Goal: Task Accomplishment & Management: Complete application form

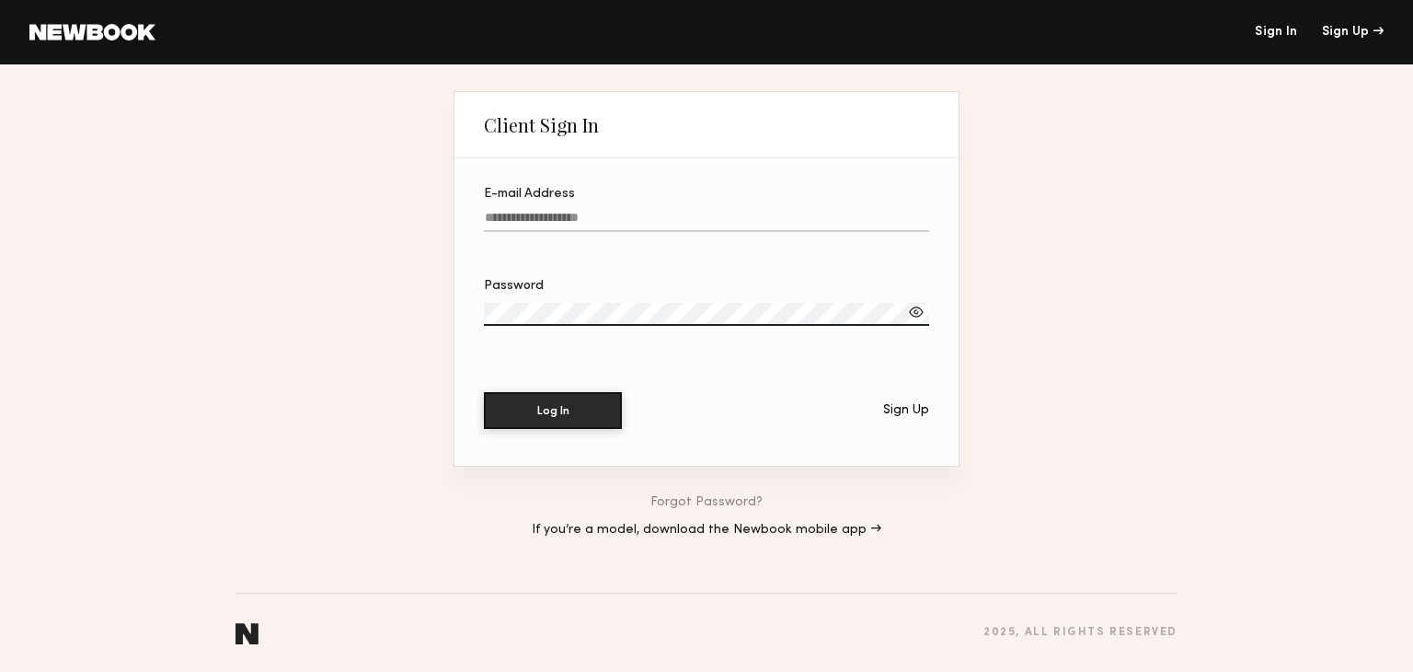
click at [98, 41] on header "Sign In Sign Up" at bounding box center [706, 32] width 1413 height 64
click at [85, 28] on link at bounding box center [92, 32] width 126 height 17
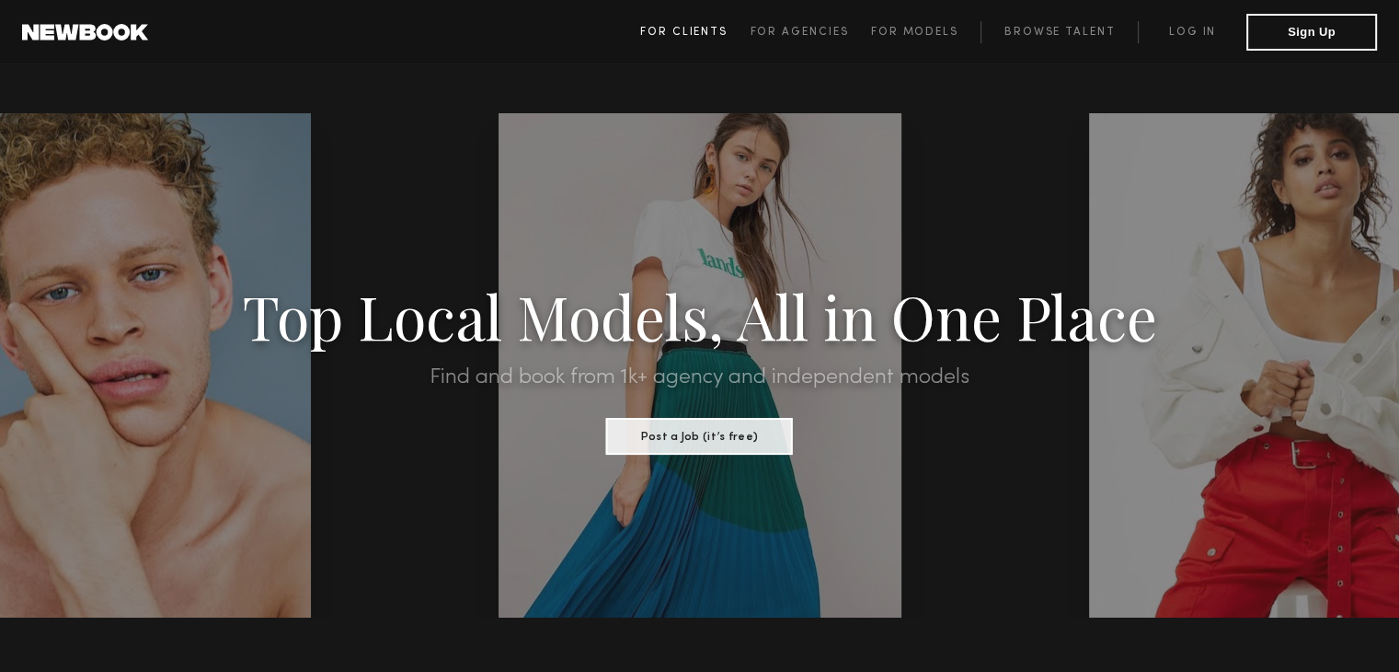
click at [698, 34] on span "For Clients" at bounding box center [683, 32] width 87 height 11
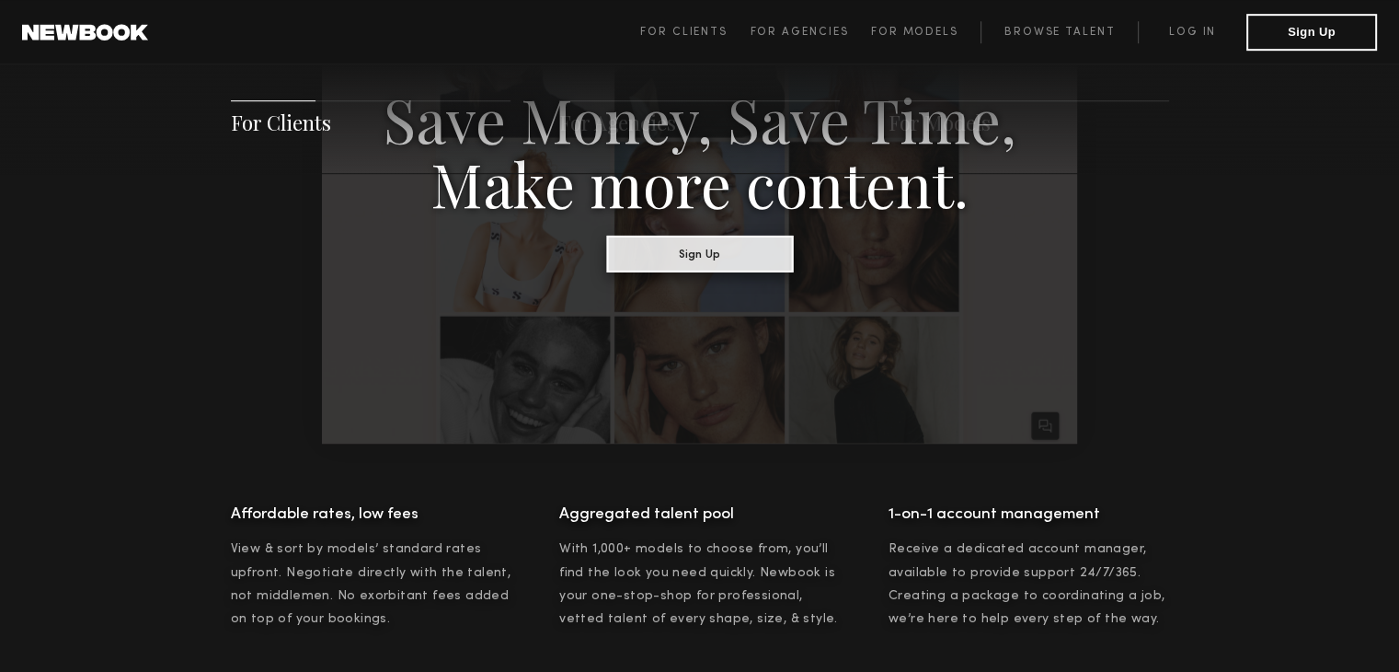
scroll to position [1102, 0]
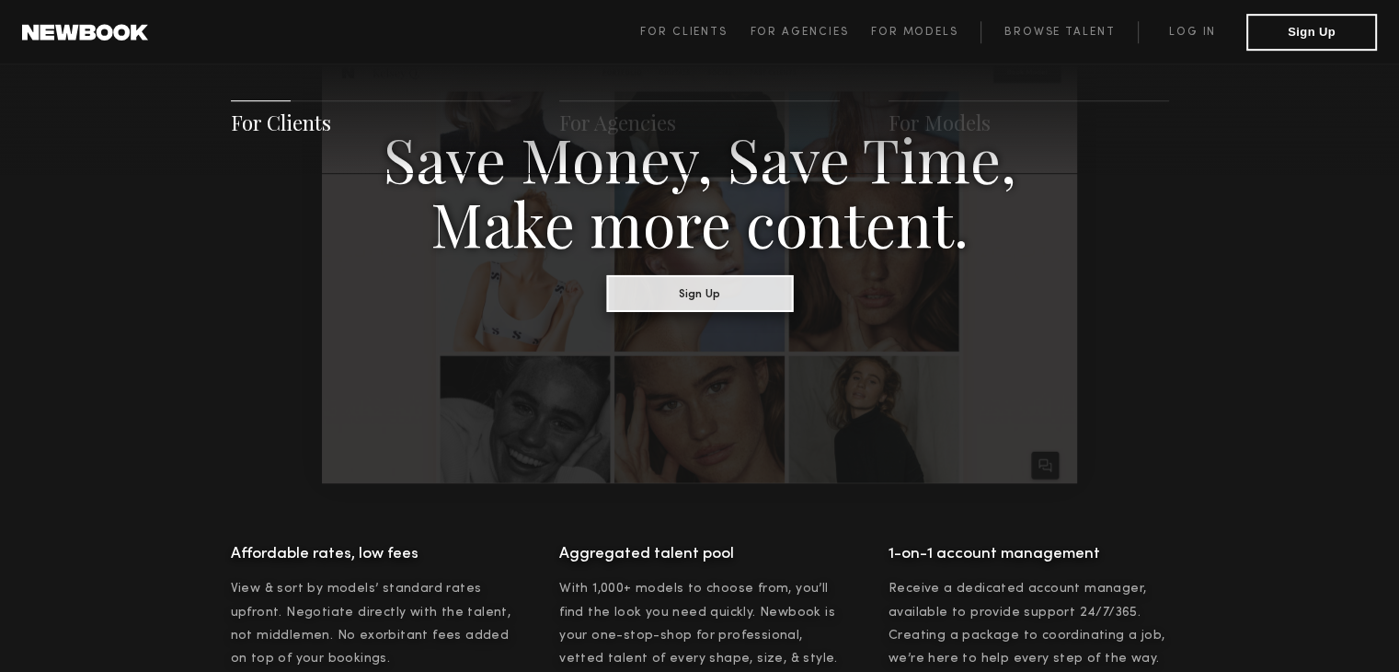
click at [724, 301] on button "Sign Up" at bounding box center [699, 292] width 187 height 37
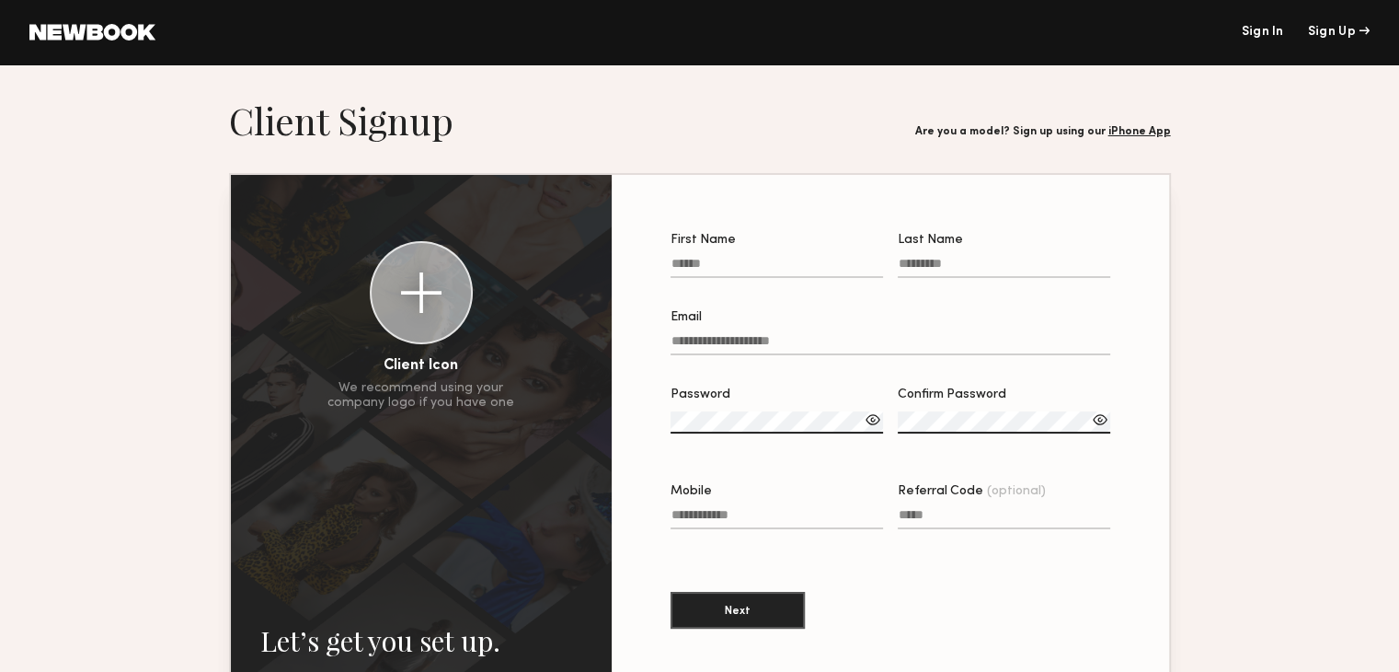
click at [713, 255] on label "First Name" at bounding box center [777, 265] width 213 height 63
click at [713, 257] on input "First Name" at bounding box center [777, 267] width 213 height 21
click at [715, 262] on input "First Name" at bounding box center [777, 267] width 213 height 21
type input "******"
type input "***"
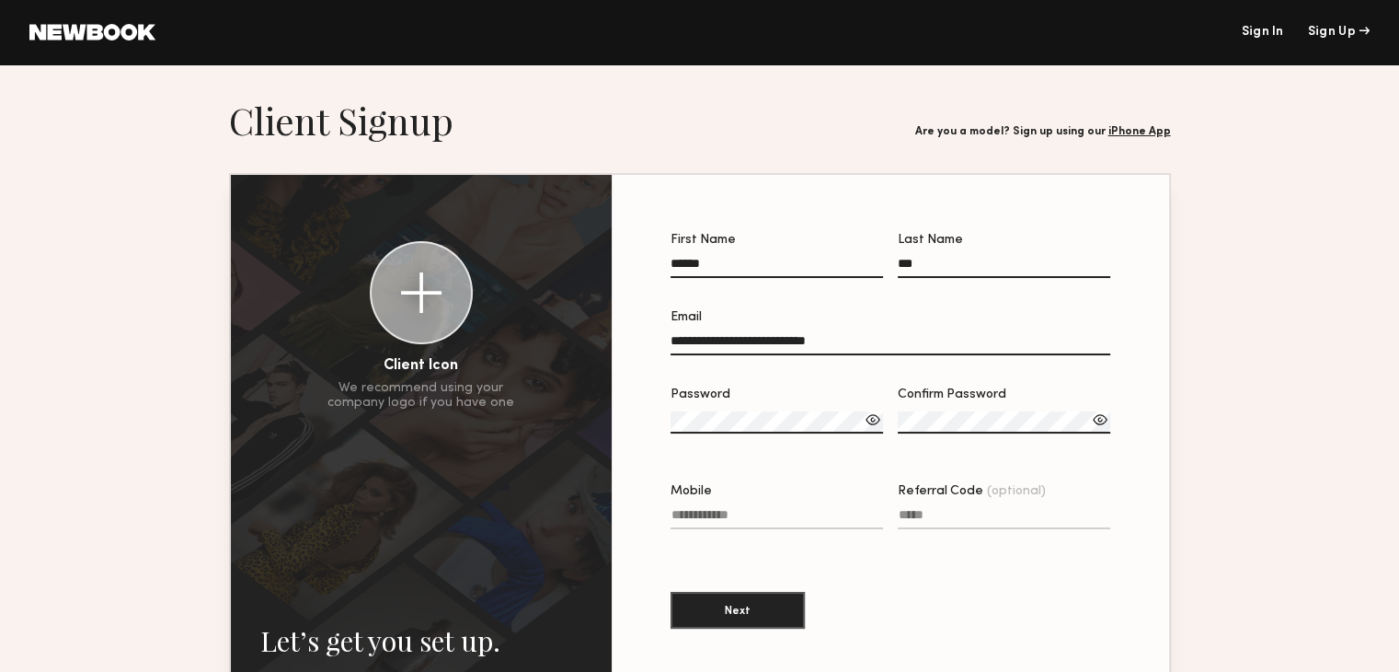
type input "**********"
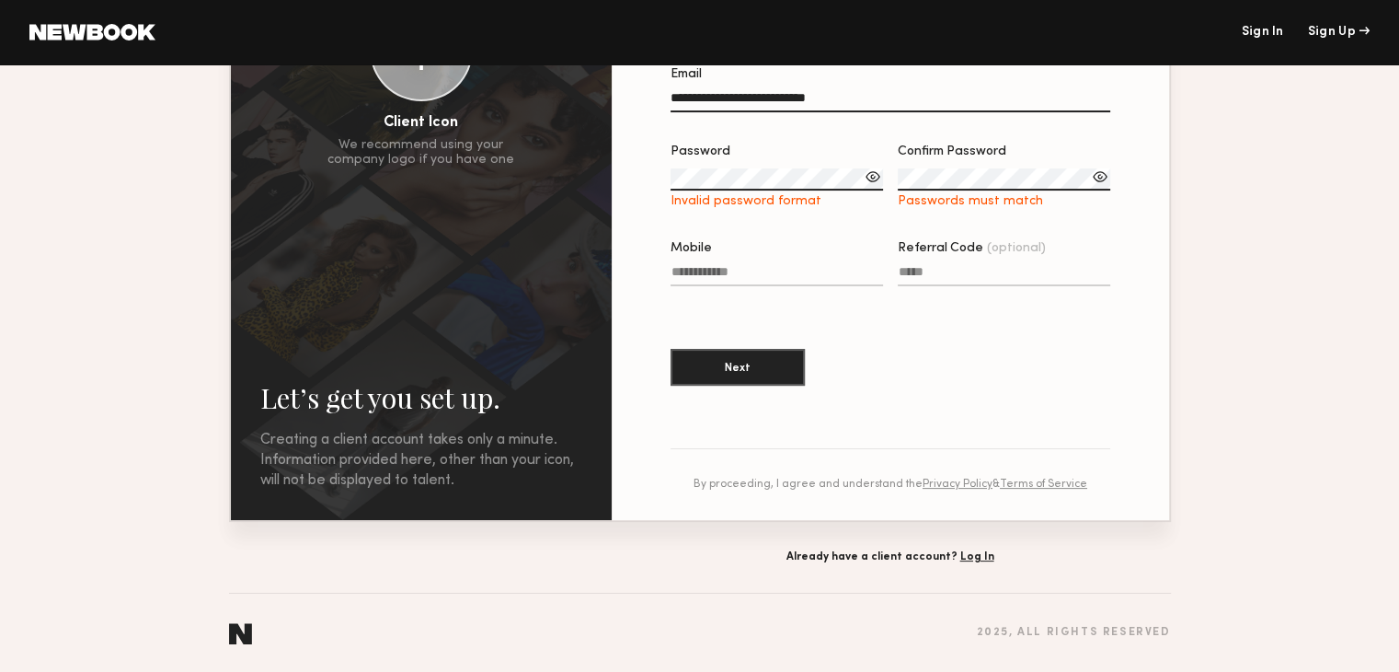
scroll to position [265, 0]
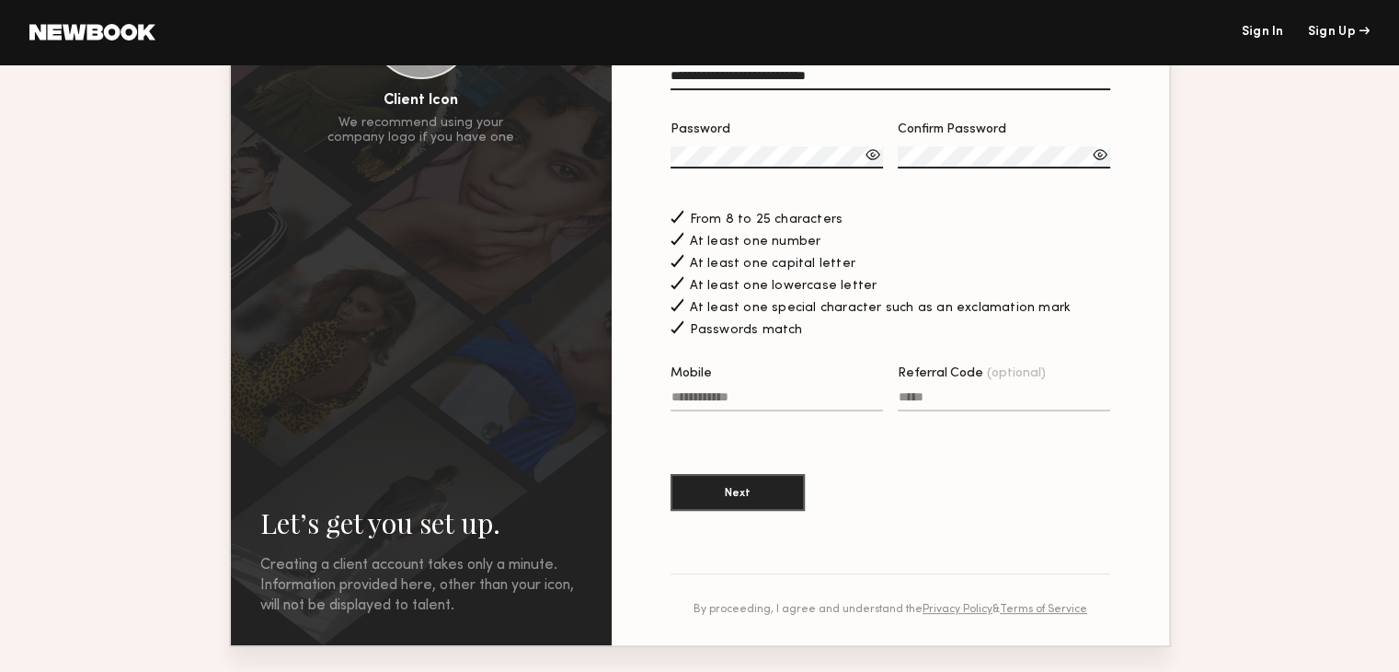
click at [765, 411] on input "Mobile" at bounding box center [777, 400] width 213 height 21
type input "*"
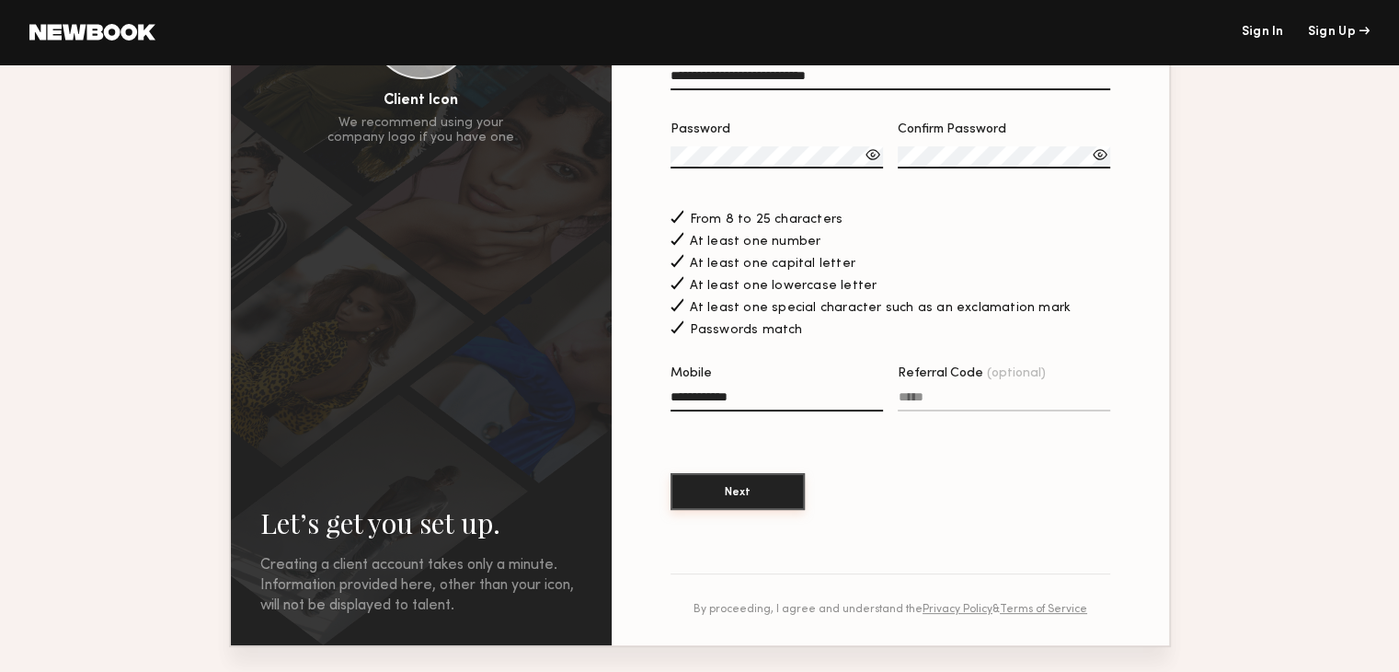
type input "**********"
click at [693, 493] on button "Next" at bounding box center [738, 491] width 134 height 37
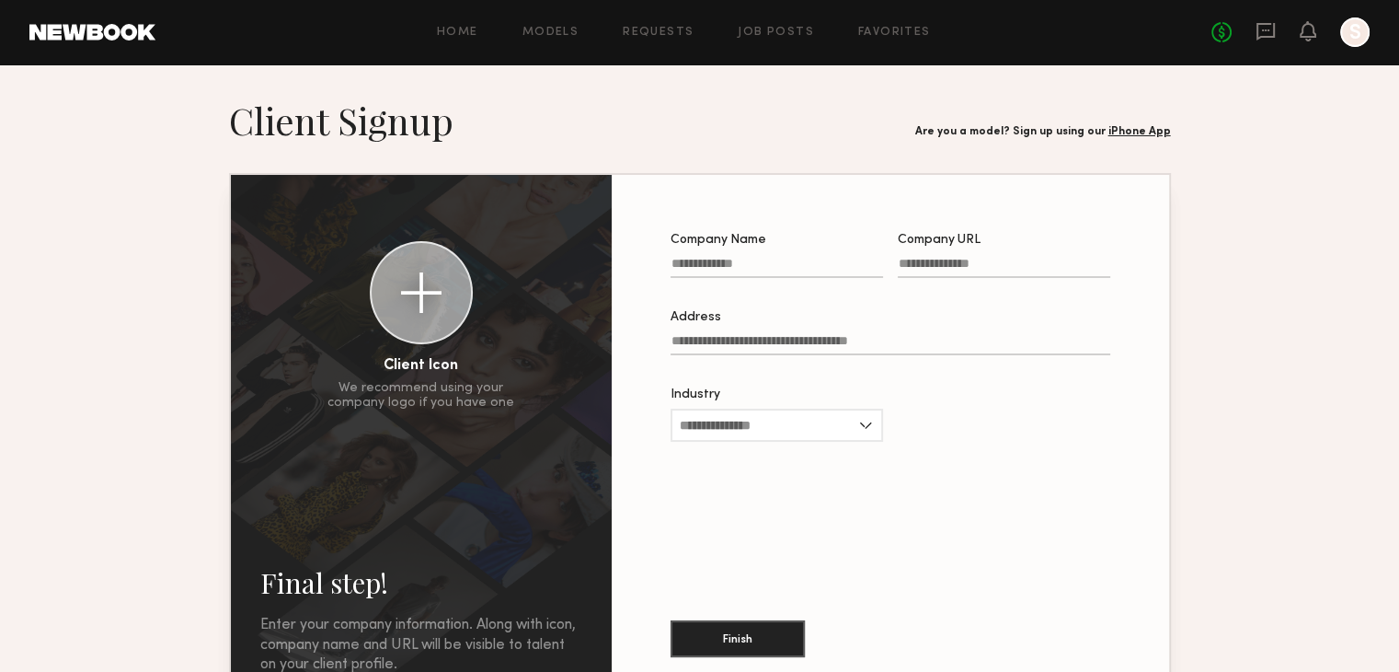
click at [769, 266] on input "Company Name" at bounding box center [777, 267] width 213 height 21
type input "*"
type input "**********"
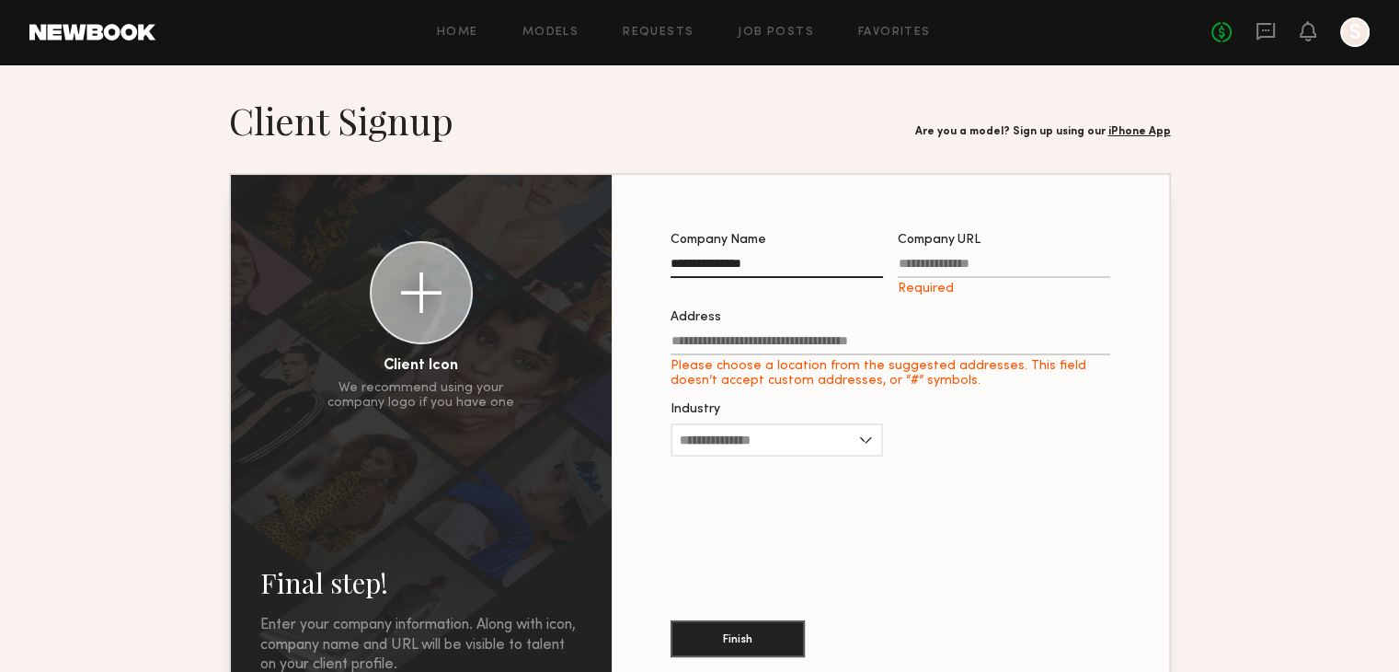
click at [959, 276] on input "Company URL Required" at bounding box center [1004, 267] width 213 height 21
paste input "**********"
type input "**********"
click at [920, 340] on label "Address Please choose a location from the suggested addresses. This field doesn…" at bounding box center [891, 349] width 440 height 77
click at [920, 340] on input "Address Please choose a location from the suggested addresses. This field doesn…" at bounding box center [891, 344] width 440 height 21
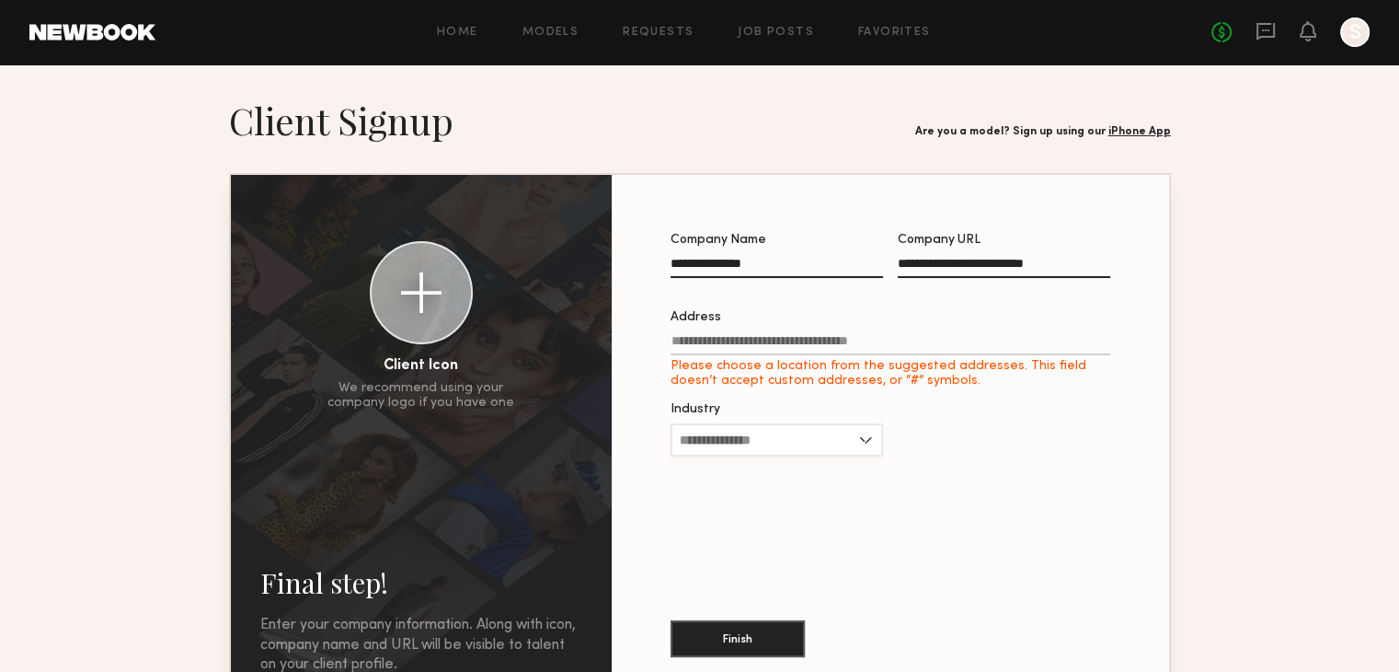
click at [799, 444] on input "Industry" at bounding box center [777, 439] width 213 height 33
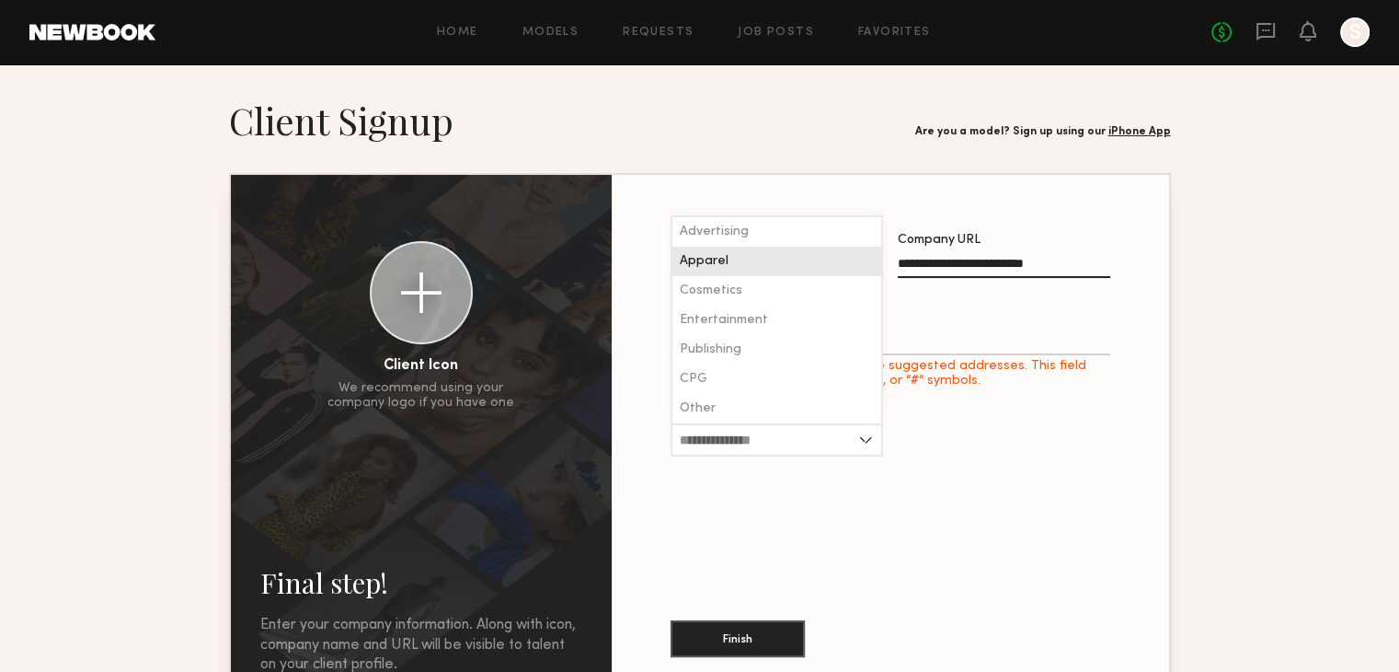
click at [777, 273] on div "Apparel" at bounding box center [776, 261] width 209 height 29
type input "*******"
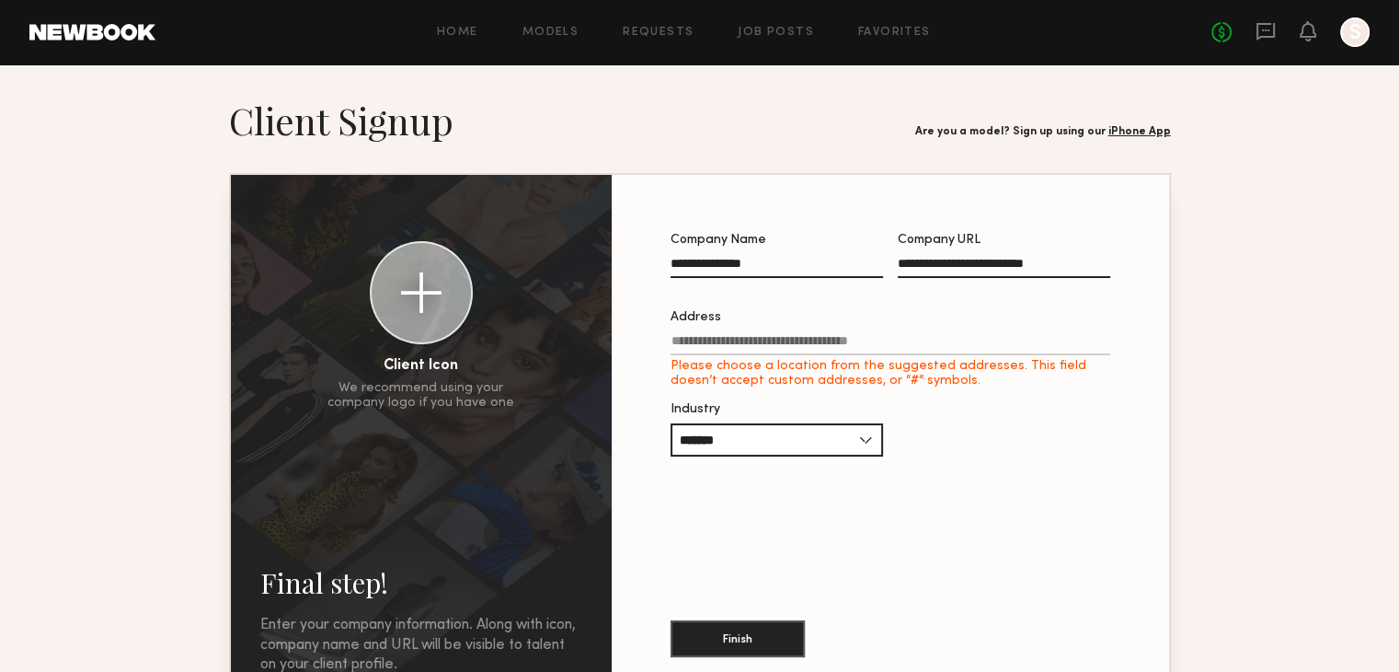
click at [747, 345] on input "Address Please choose a location from the suggested addresses. This field doesn…" at bounding box center [891, 344] width 440 height 21
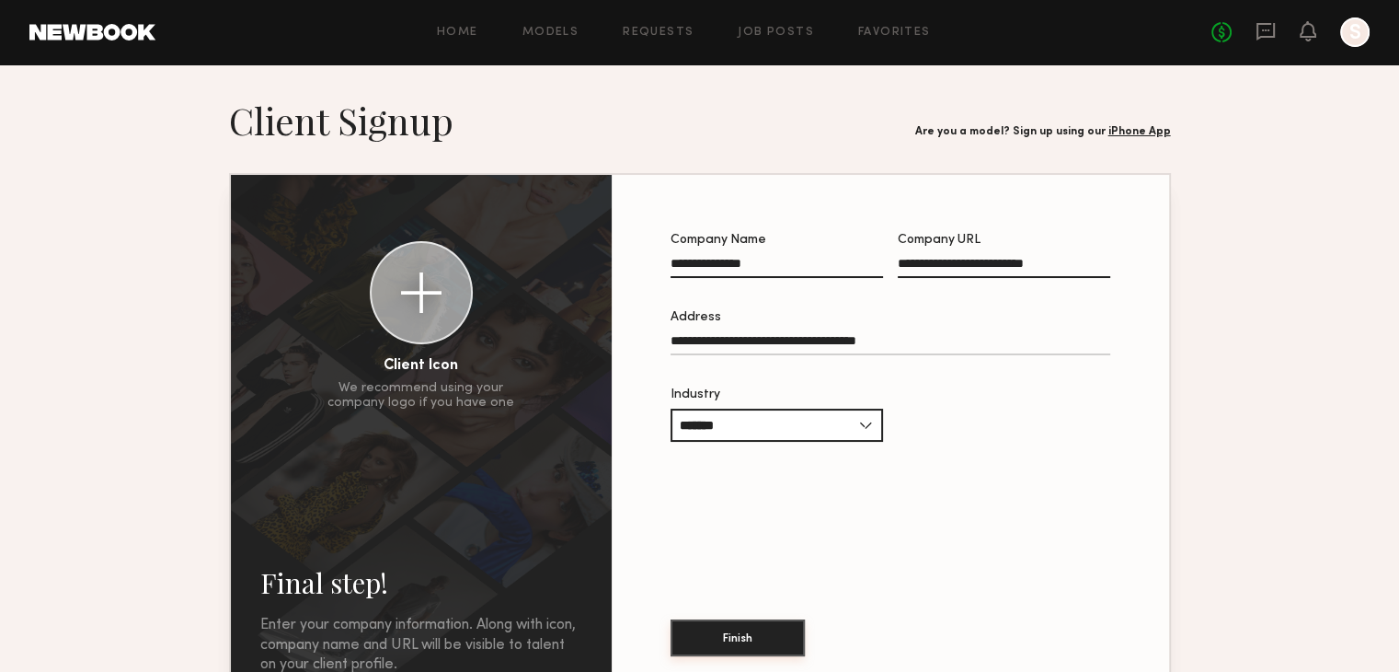
type input "**********"
click at [725, 644] on button "Finish" at bounding box center [738, 637] width 134 height 37
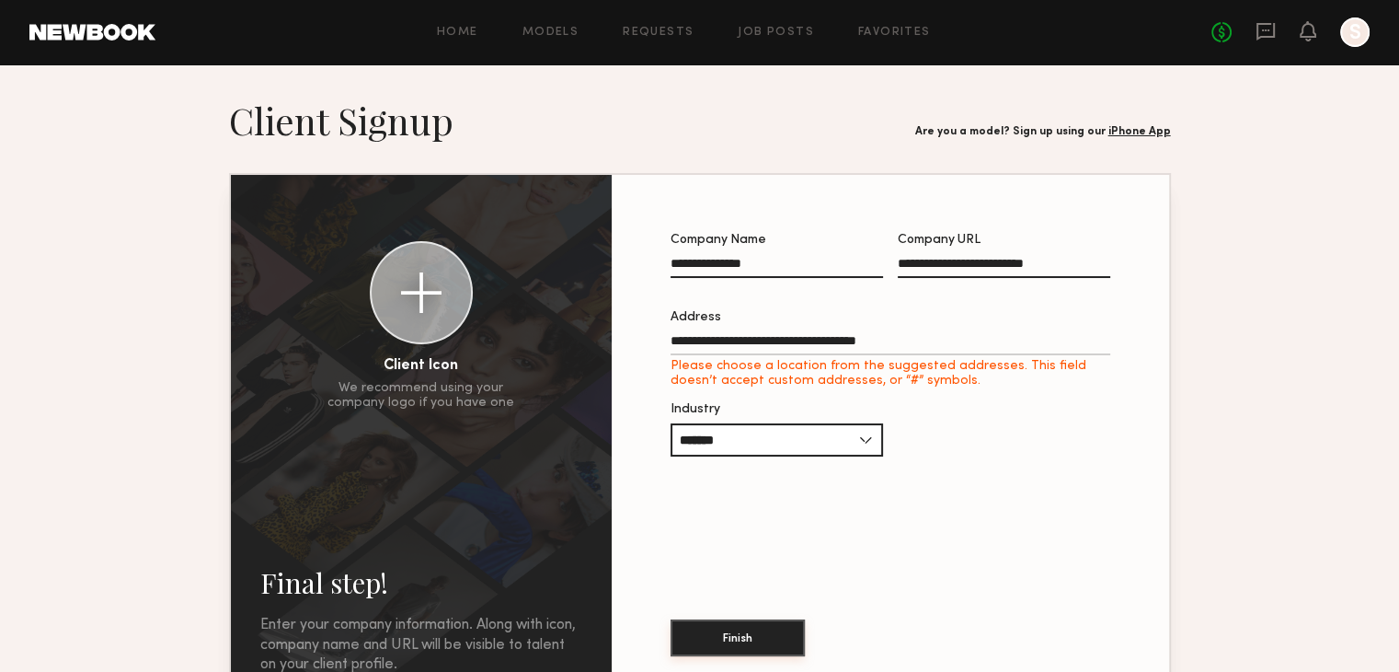
click at [725, 633] on button "Finish" at bounding box center [738, 637] width 134 height 37
click at [783, 347] on input "**********" at bounding box center [891, 344] width 440 height 21
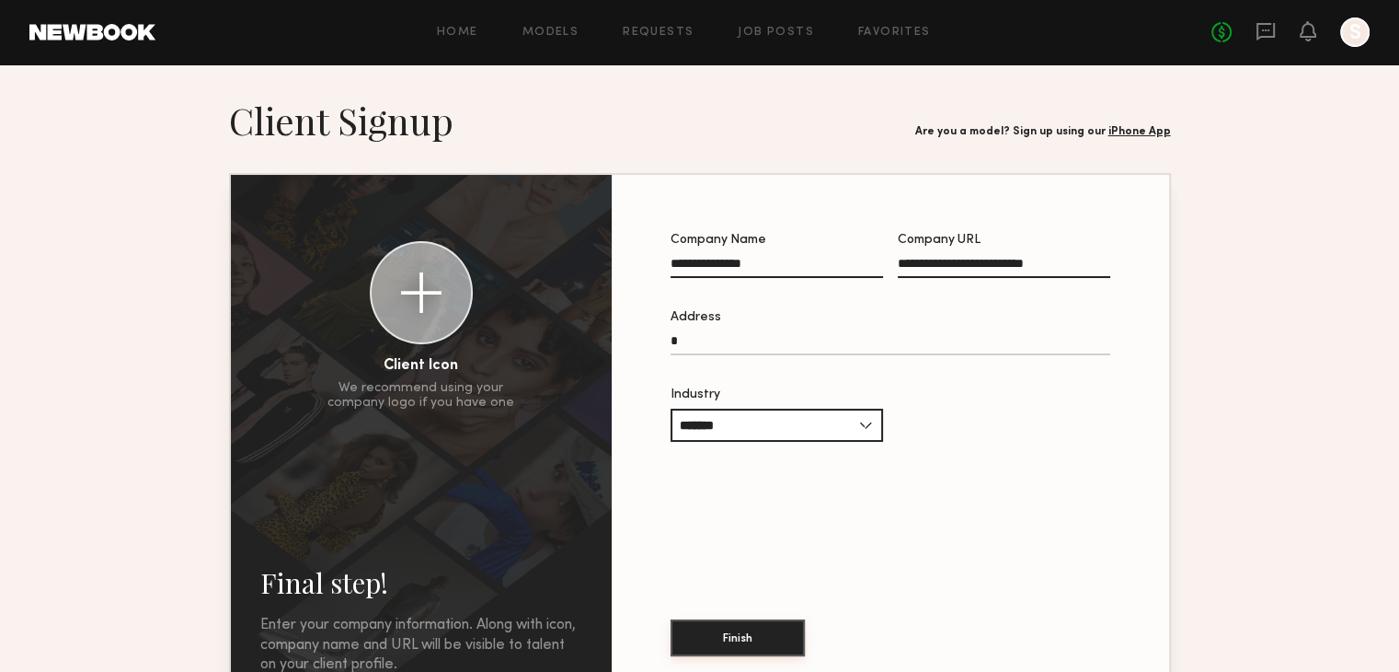
click at [763, 626] on button "Finish" at bounding box center [738, 637] width 134 height 37
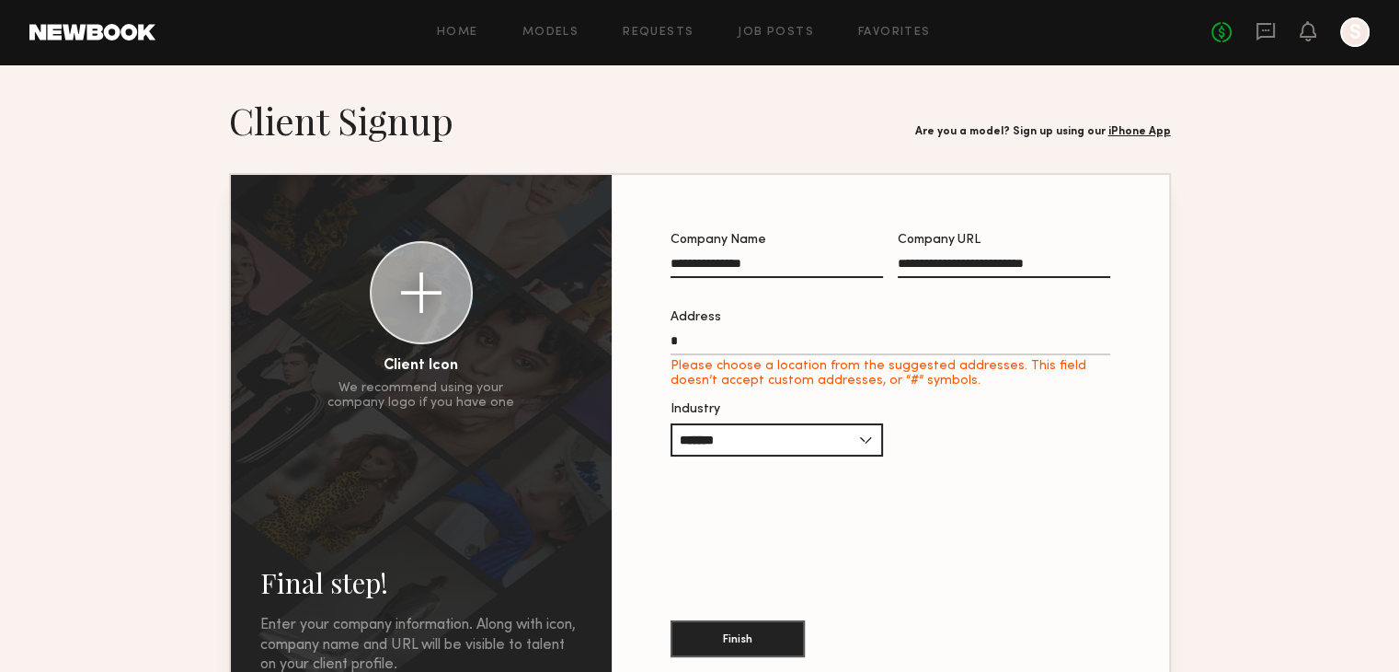
click at [747, 335] on label "Address Please choose a location from the suggested addresses. This field doesn…" at bounding box center [891, 349] width 440 height 77
click at [747, 335] on input "Address Please choose a location from the suggested addresses. This field doesn…" at bounding box center [891, 344] width 440 height 21
click at [743, 350] on input "Address Please choose a location from the suggested addresses. This field doesn…" at bounding box center [891, 344] width 440 height 21
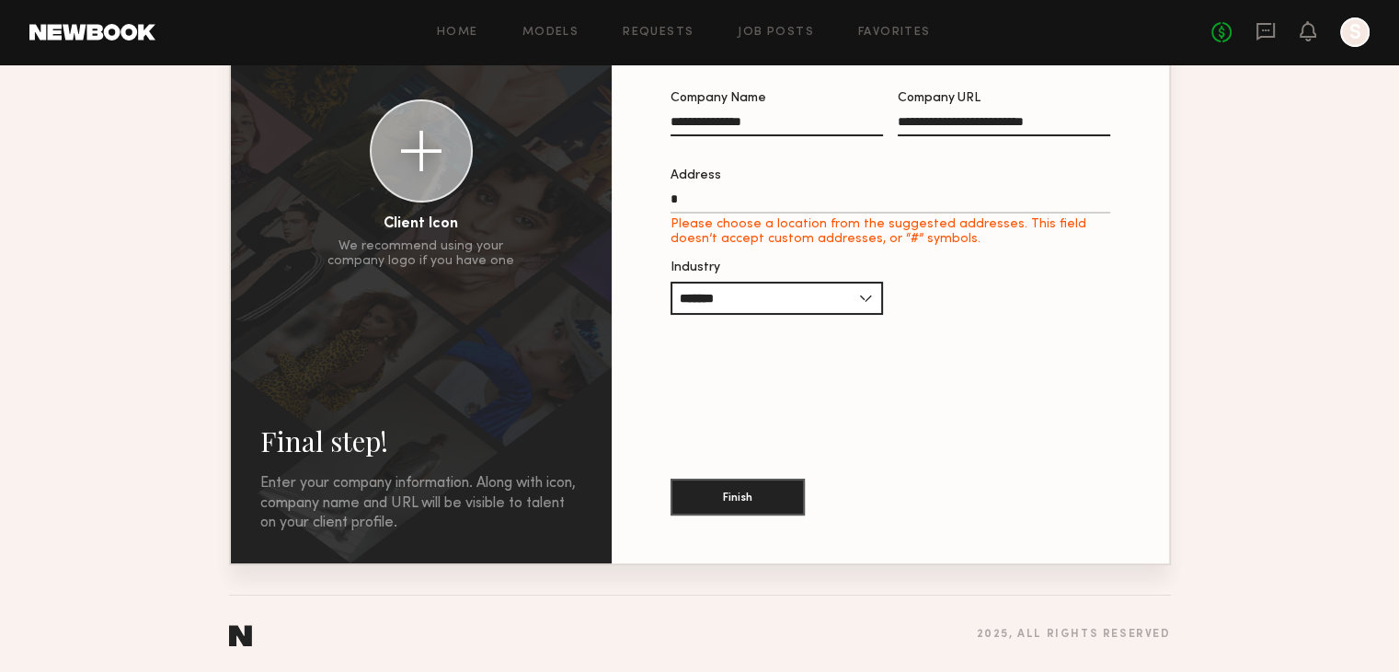
scroll to position [144, 0]
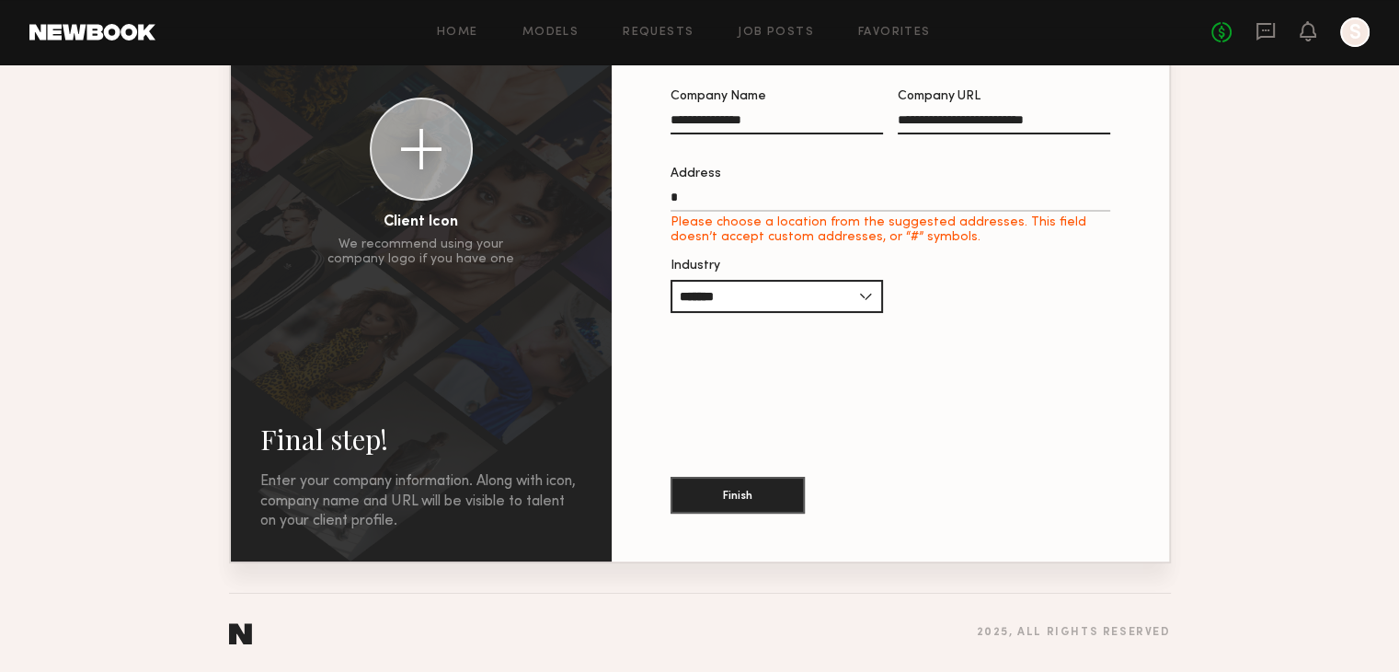
click at [791, 201] on input "Address Please choose a location from the suggested addresses. This field doesn…" at bounding box center [891, 200] width 440 height 21
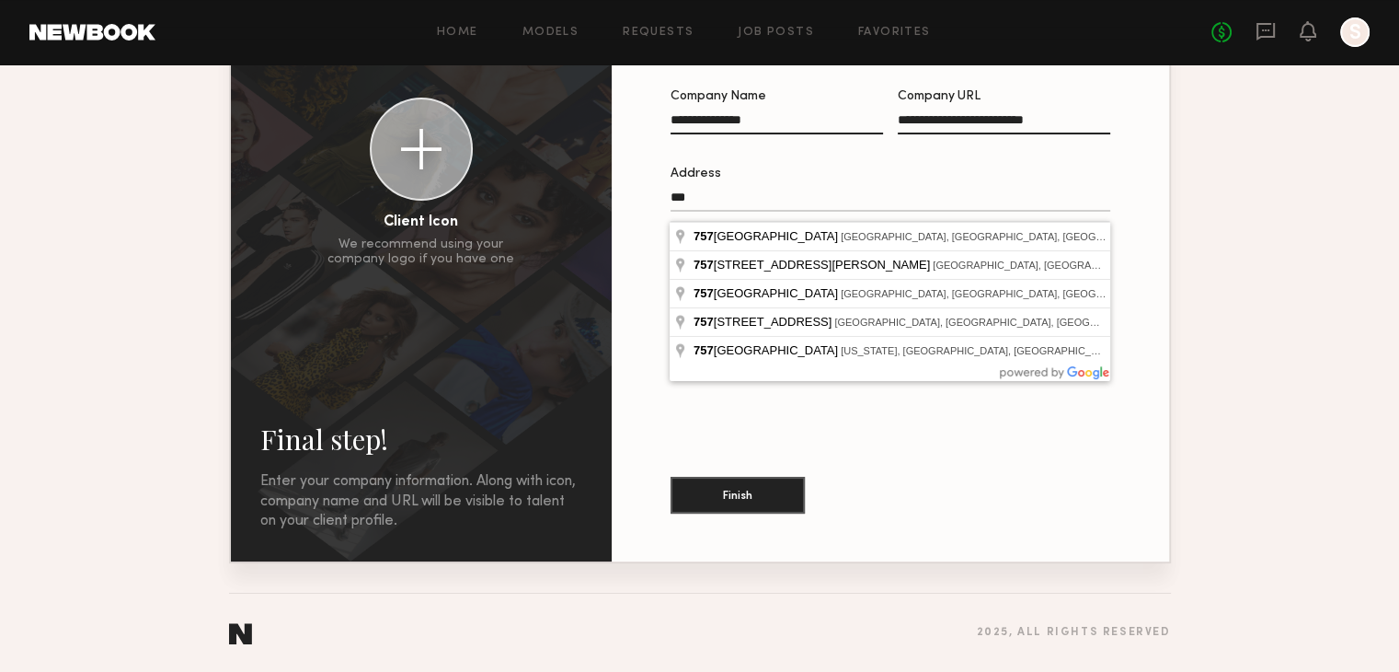
type input "*"
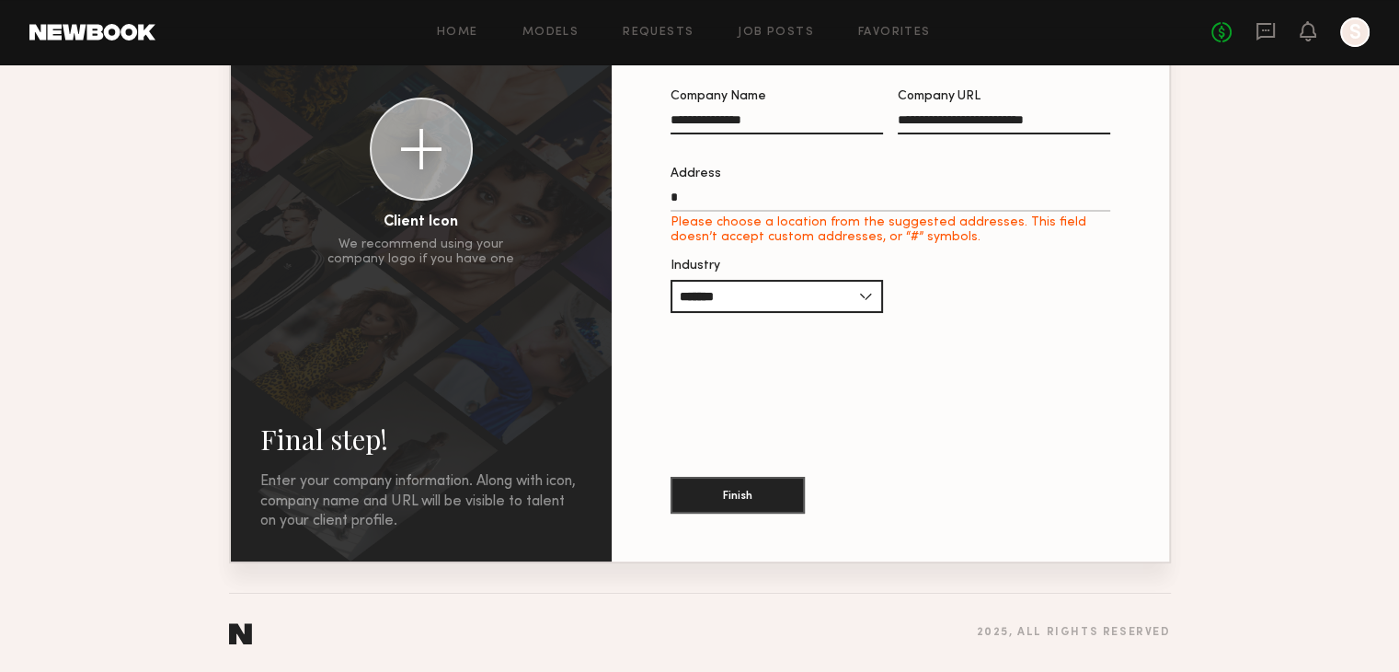
click at [740, 201] on input "Address Please choose a location from the suggested addresses. This field doesn…" at bounding box center [891, 200] width 440 height 21
click at [768, 203] on input "Address Please choose a location from the suggested addresses. This field doesn…" at bounding box center [891, 200] width 440 height 21
click at [750, 493] on button "Finish" at bounding box center [738, 494] width 134 height 37
click at [750, 492] on button "Finish" at bounding box center [738, 494] width 134 height 37
click at [764, 206] on input "Address Please choose a location from the suggested addresses. This field doesn…" at bounding box center [891, 200] width 440 height 21
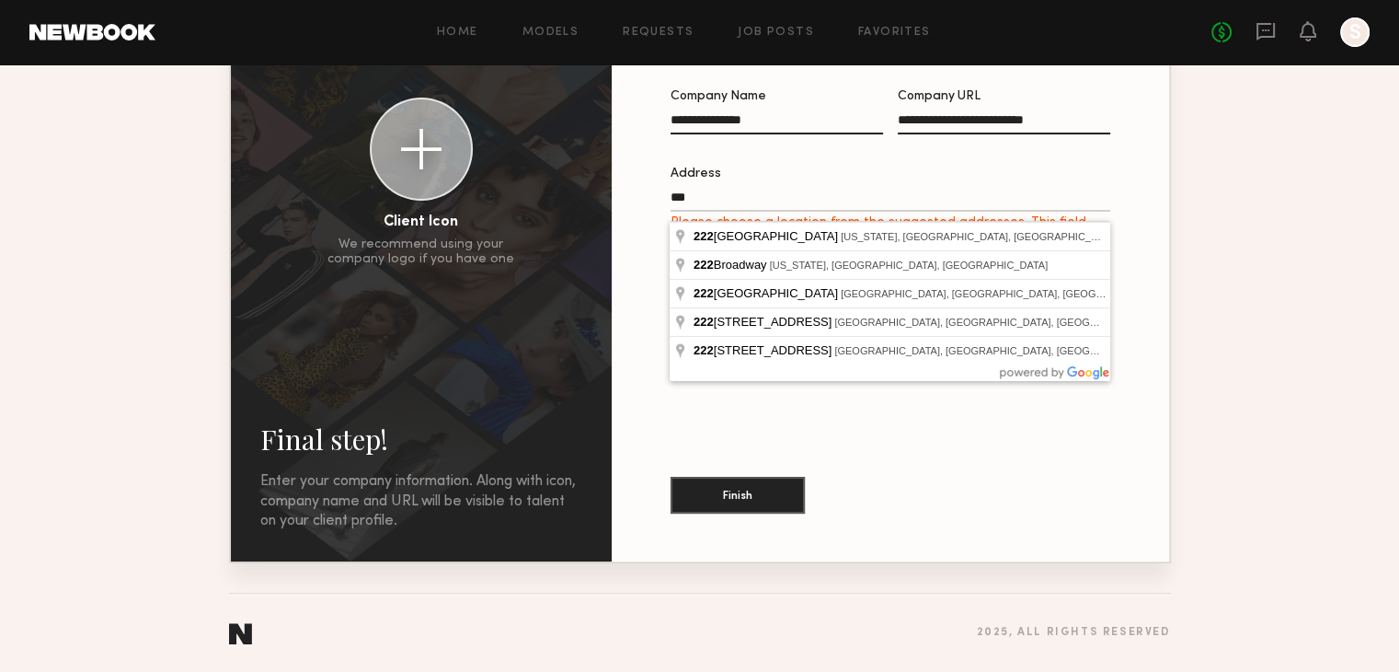
drag, startPoint x: 813, startPoint y: 203, endPoint x: 626, endPoint y: 207, distance: 186.8
click at [626, 207] on section "**********" at bounding box center [890, 296] width 557 height 530
paste input "**********"
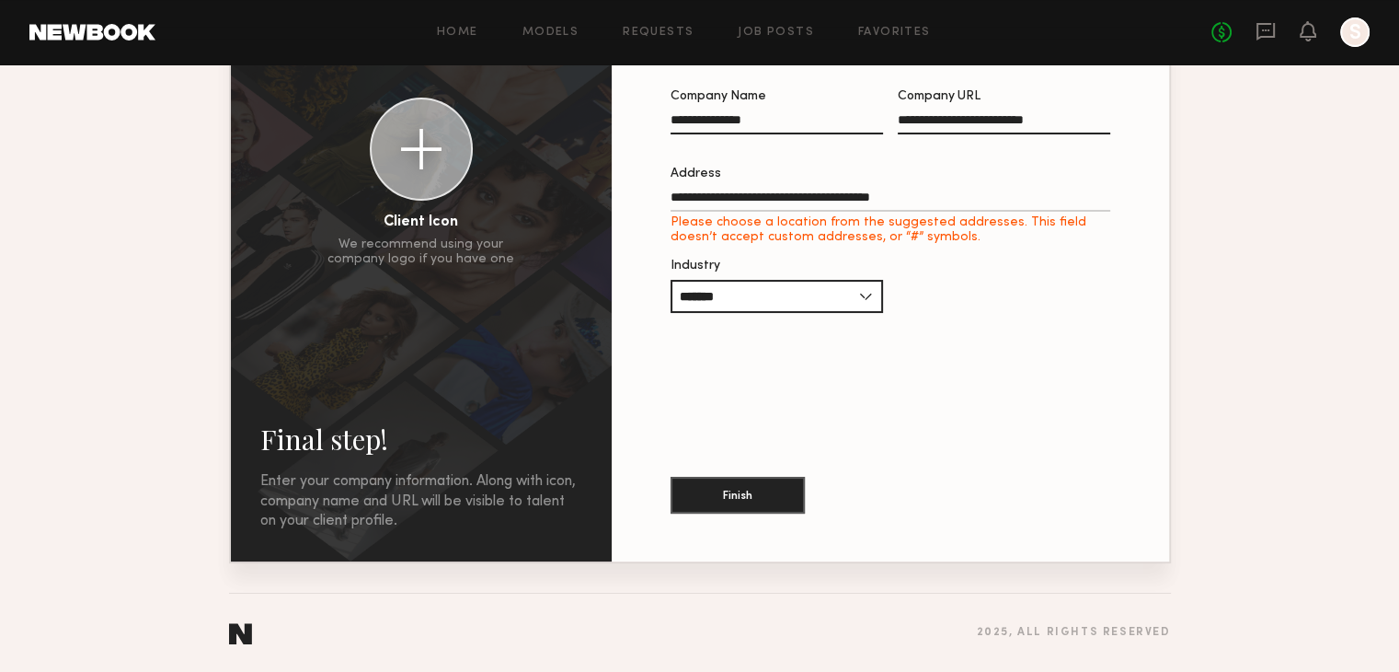
type input "**********"
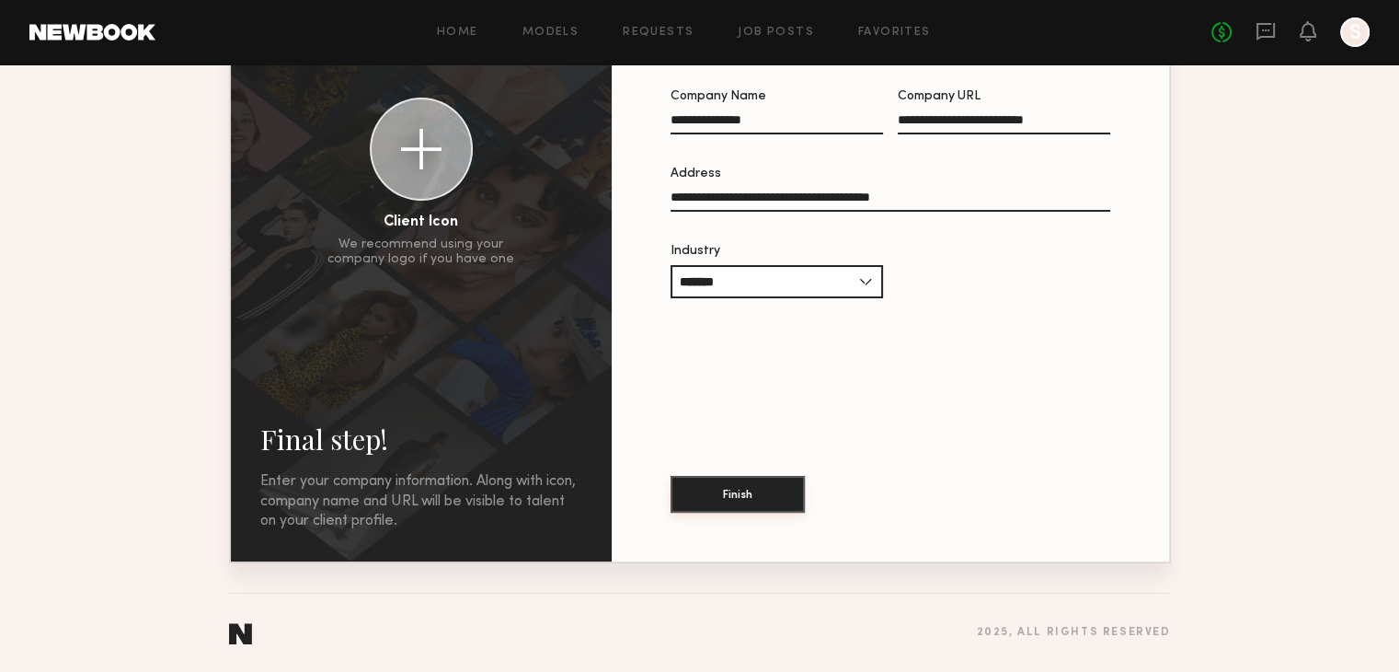
click at [701, 497] on button "Finish" at bounding box center [738, 494] width 134 height 37
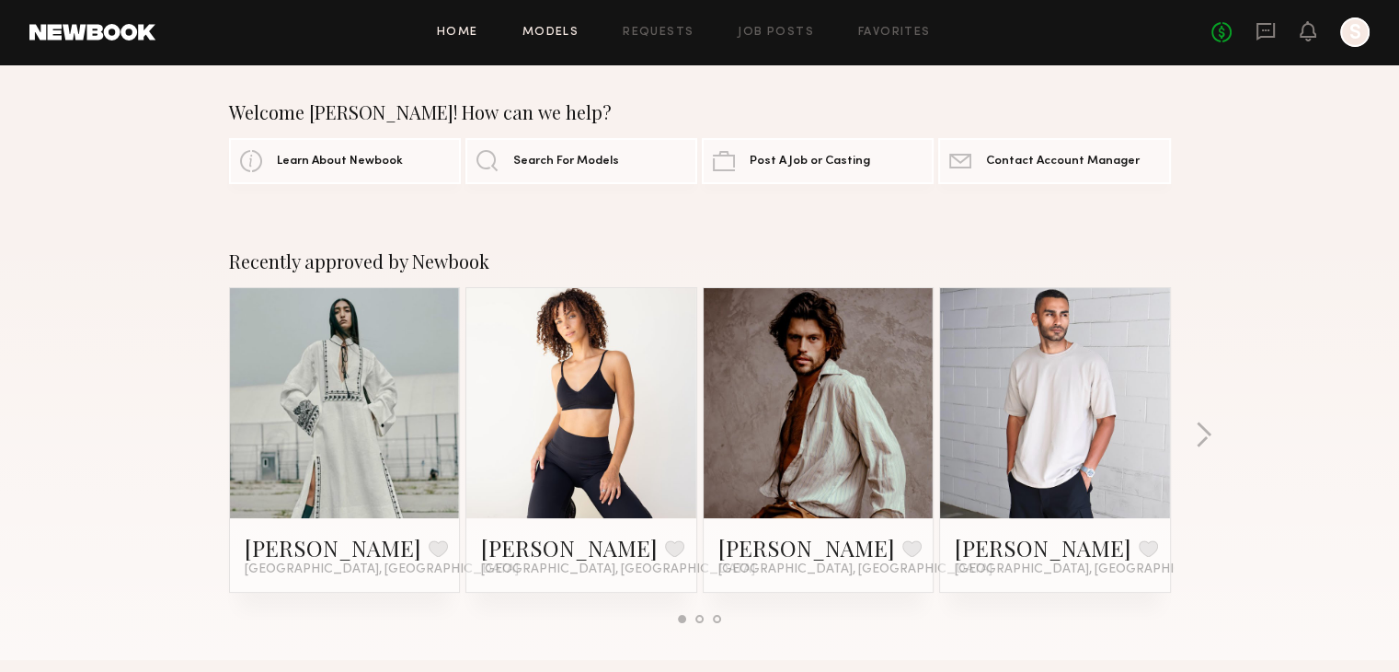
click at [537, 39] on link "Models" at bounding box center [551, 33] width 56 height 12
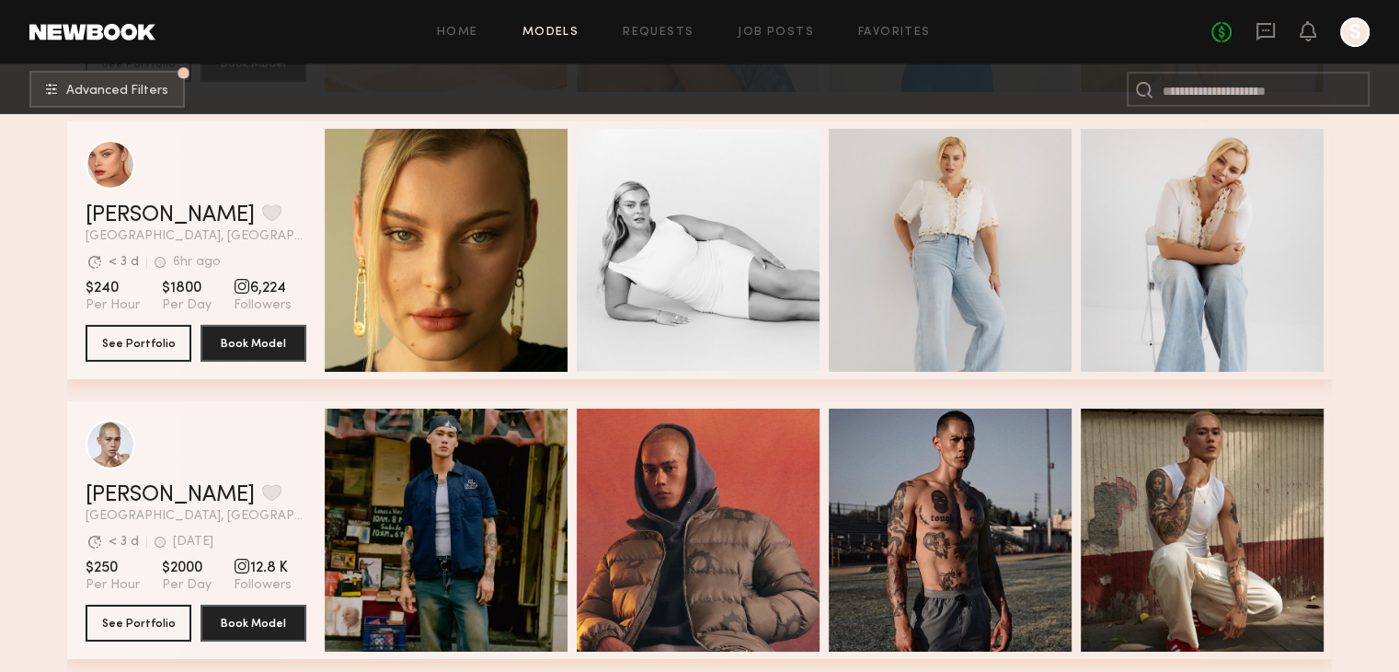
scroll to position [6348, 0]
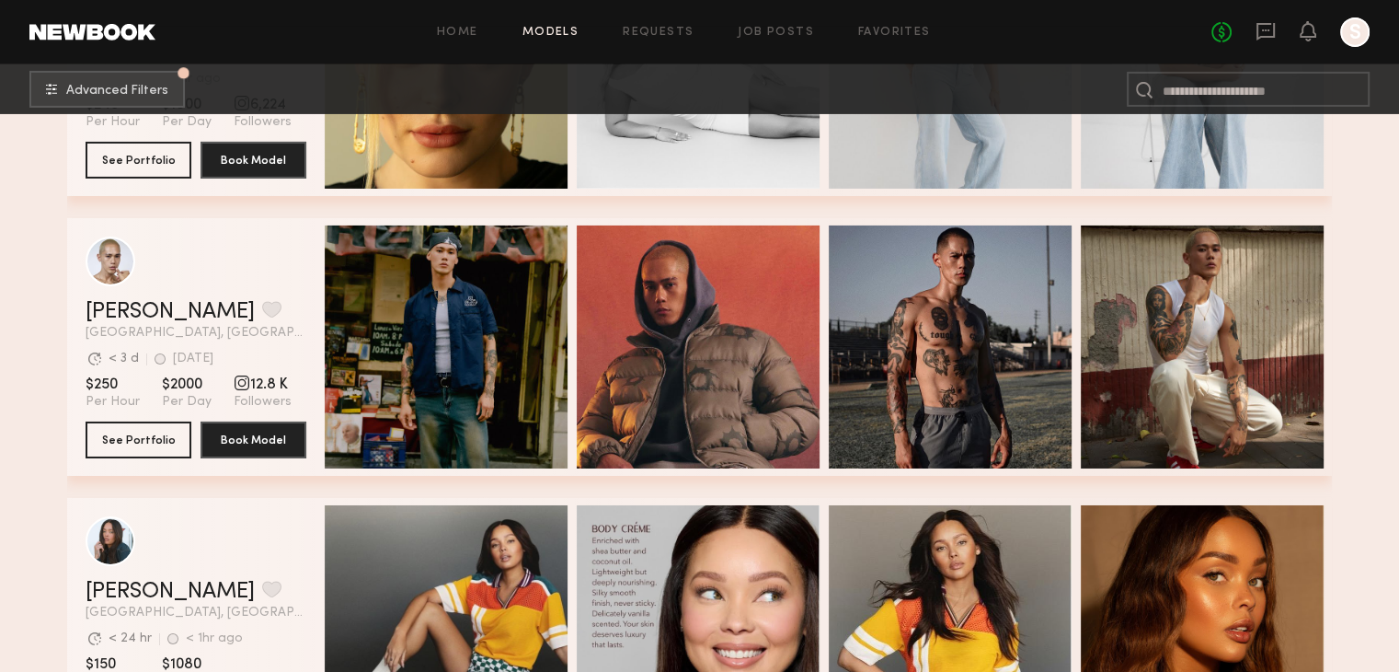
click at [1350, 34] on div at bounding box center [1354, 31] width 29 height 29
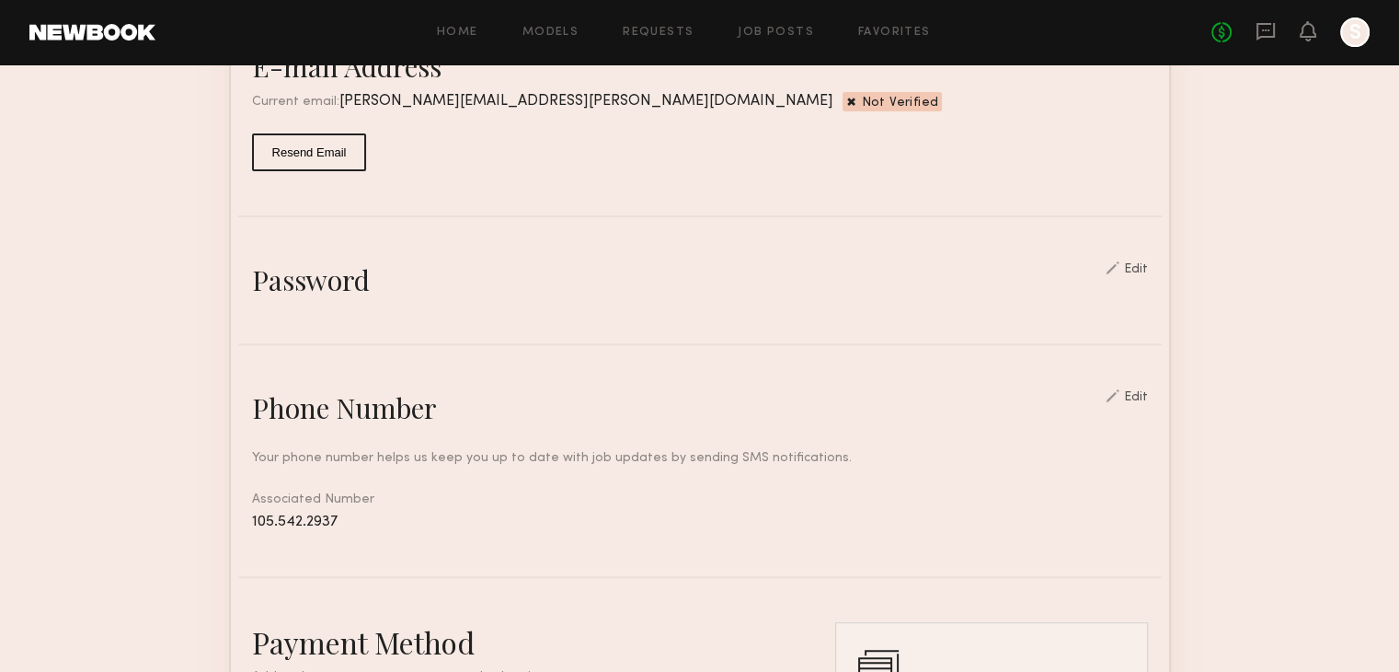
scroll to position [552, 0]
click at [1132, 274] on div "Edit" at bounding box center [1127, 266] width 42 height 15
click at [1146, 274] on div "Edit" at bounding box center [1136, 267] width 24 height 13
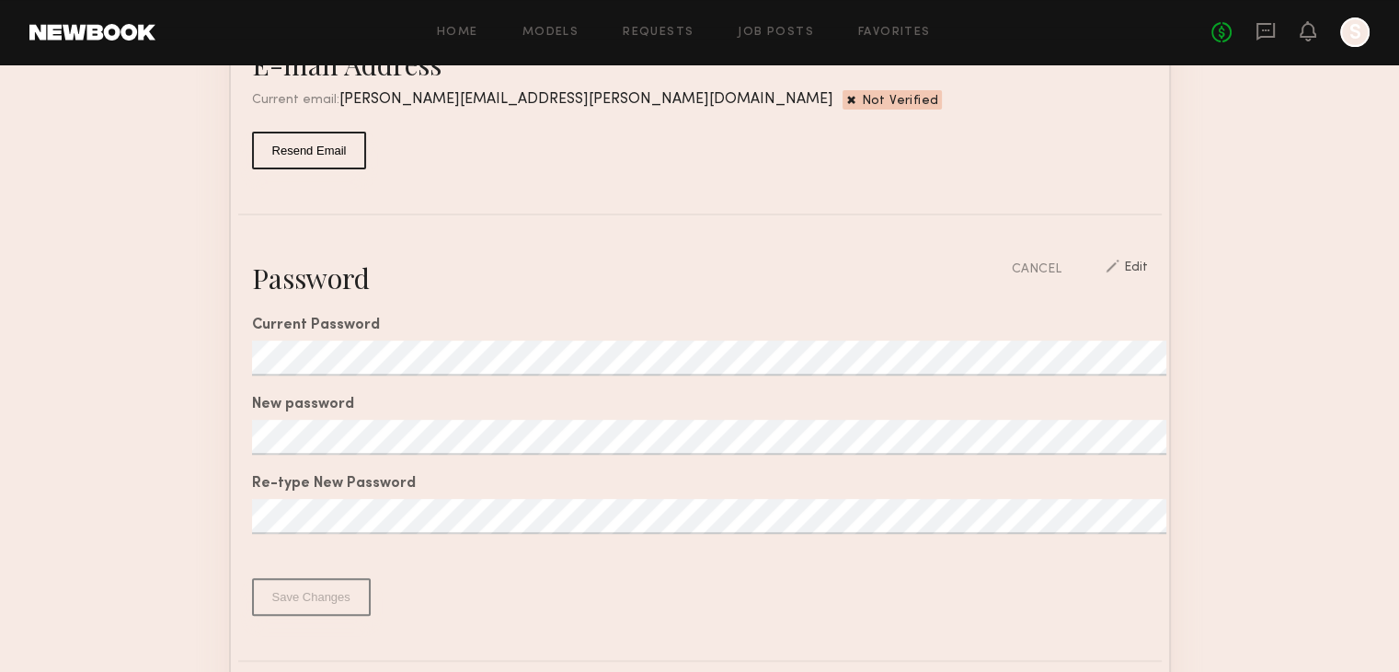
click at [585, 333] on div "Current Password" at bounding box center [700, 325] width 896 height 15
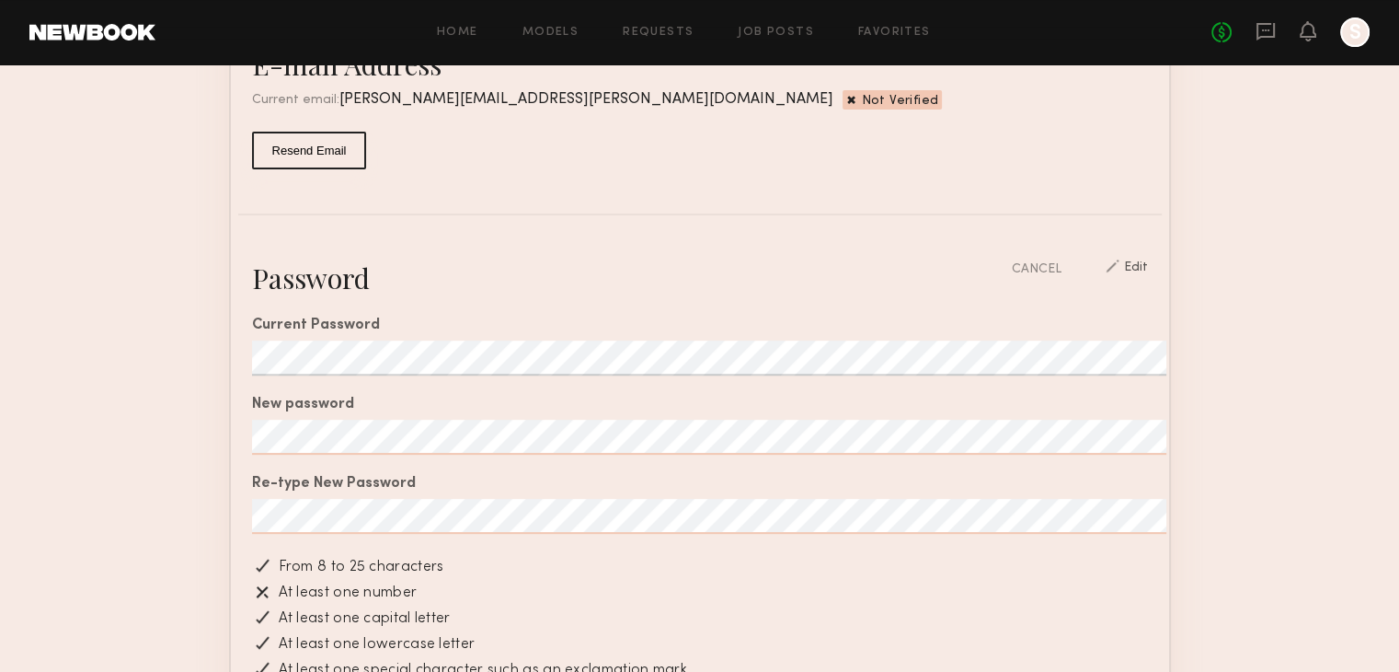
click at [367, 562] on div "Current Password New password Re-type New Password From 8 to 25 characters At l…" at bounding box center [700, 542] width 896 height 492
click at [750, 434] on div "Current Password New password Re-type New Password From 8 to 25 characters At l…" at bounding box center [700, 542] width 896 height 492
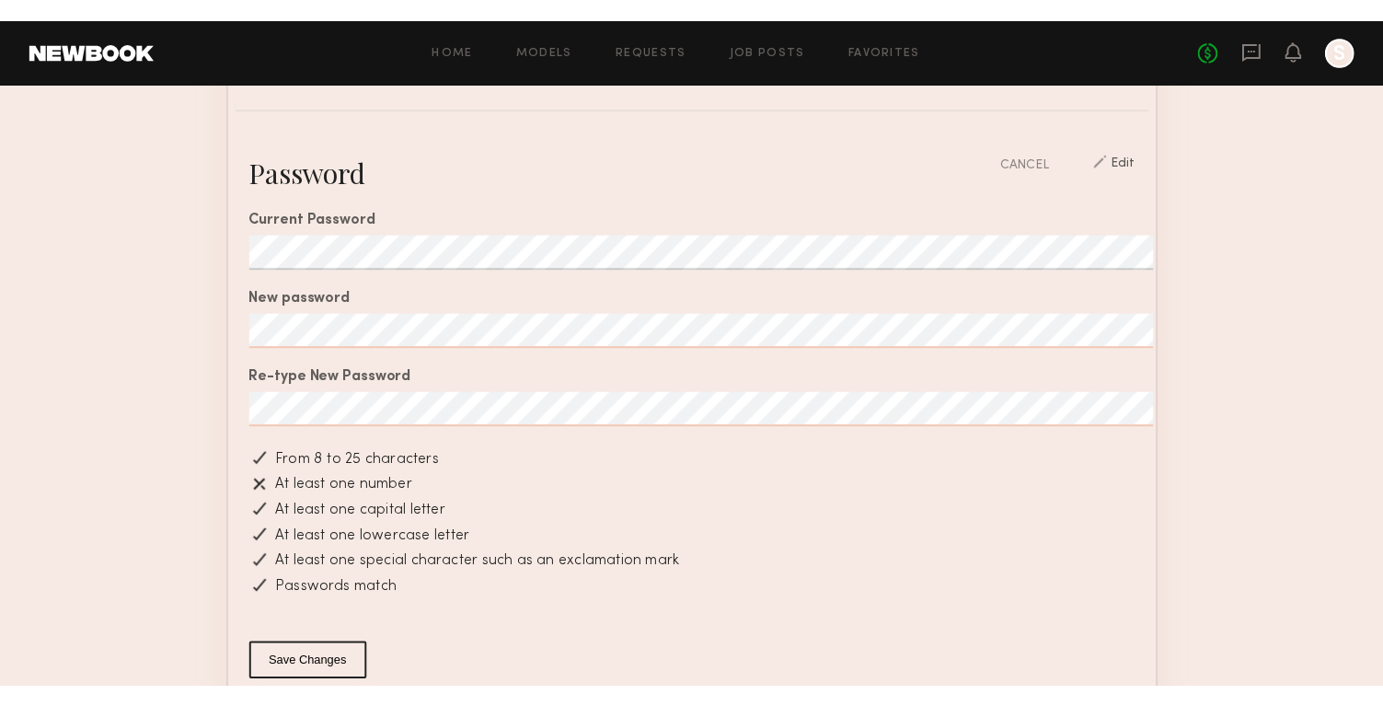
scroll to position [828, 0]
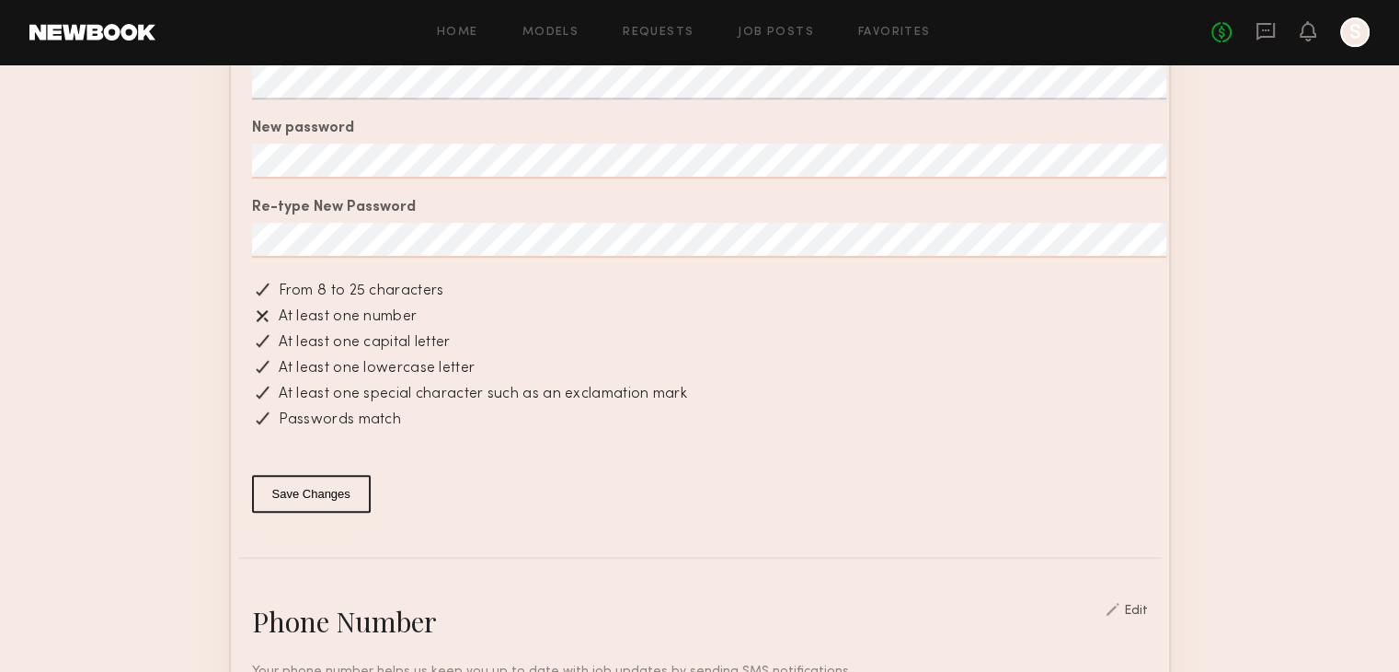
click at [773, 465] on div "Current Password New password Re-type New Password From 8 to 25 characters At l…" at bounding box center [700, 266] width 896 height 492
click at [514, 379] on div "At least one lowercase letter" at bounding box center [663, 368] width 796 height 22
click at [43, 155] on section "Account Settings ACCOUNT INFO PROFILE PAYMENT HISTORY General information Edit …" at bounding box center [699, 341] width 1399 height 2210
click at [280, 512] on button "Save Changes" at bounding box center [311, 494] width 119 height 38
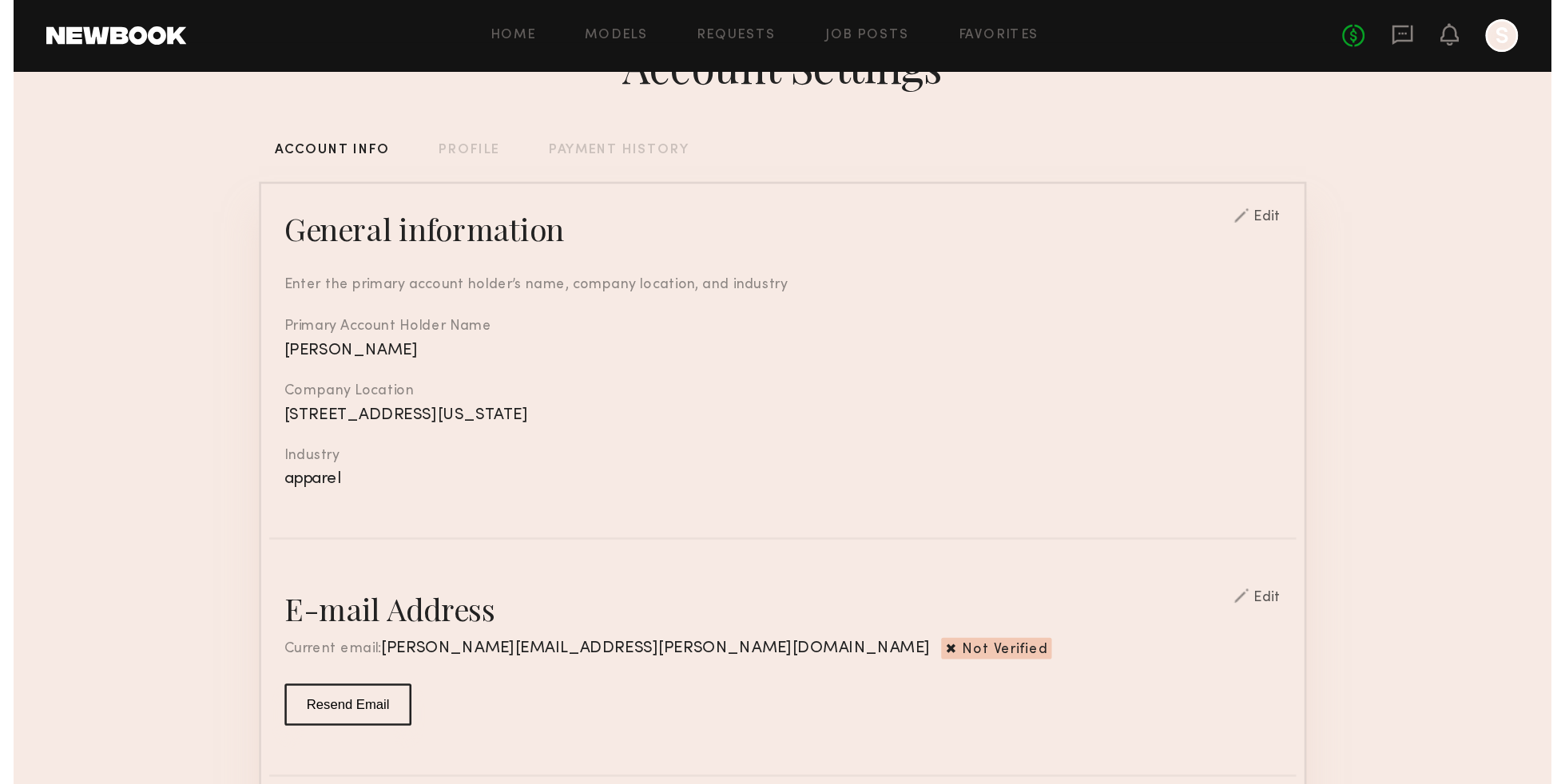
scroll to position [0, 0]
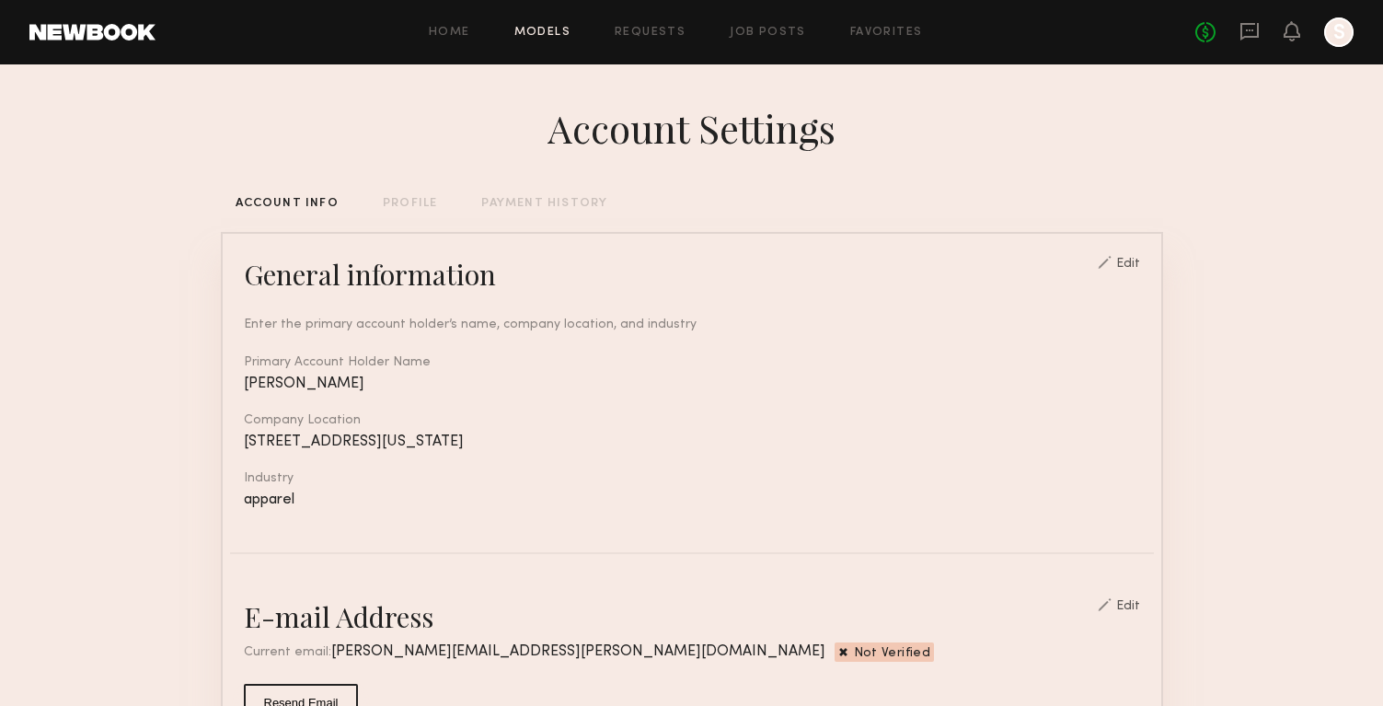
click at [522, 32] on link "Models" at bounding box center [542, 33] width 56 height 12
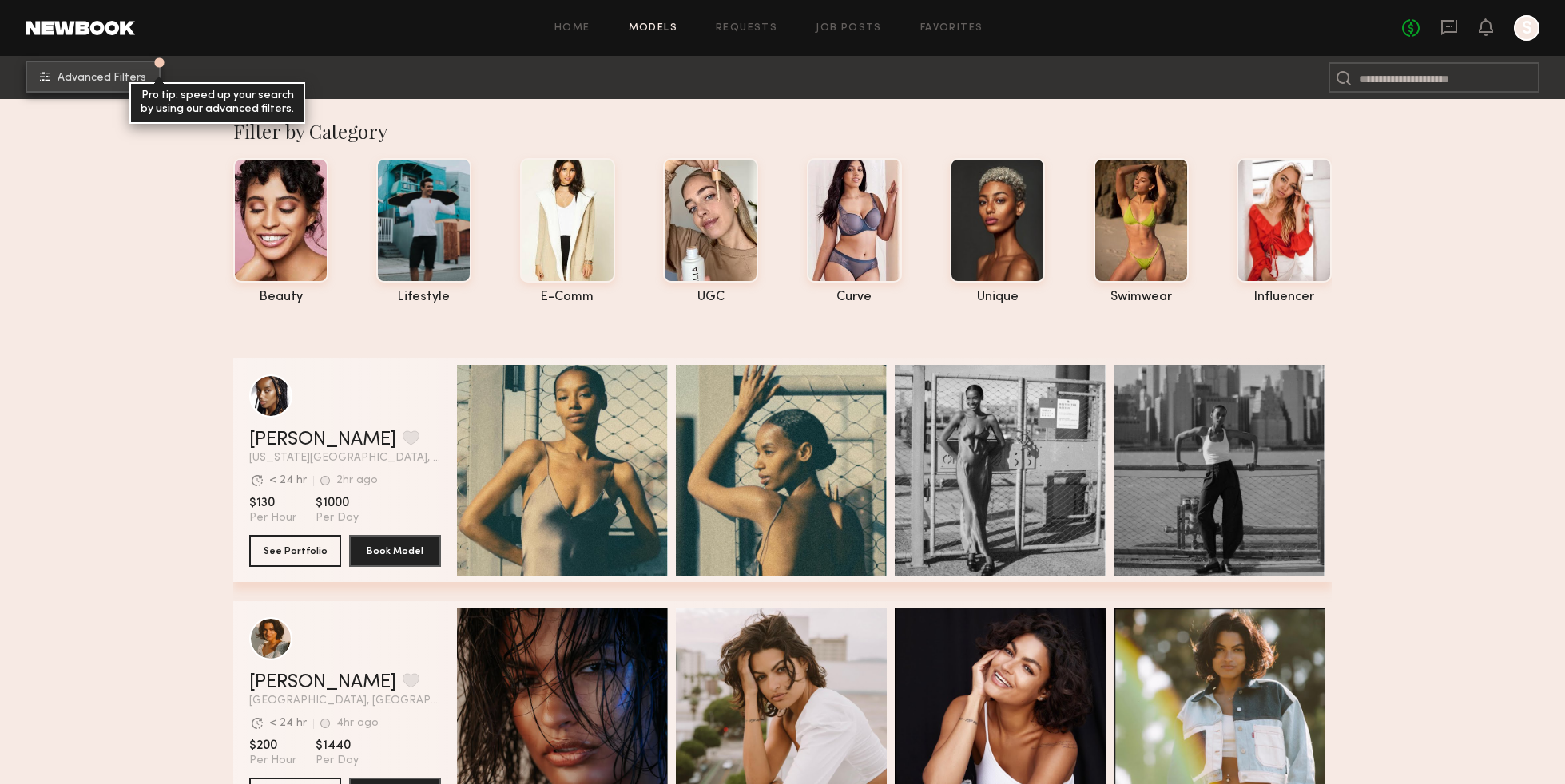
click at [95, 90] on button "Advanced Filters Pro tip: speed up your search by using our advanced filters." at bounding box center [92, 76] width 135 height 32
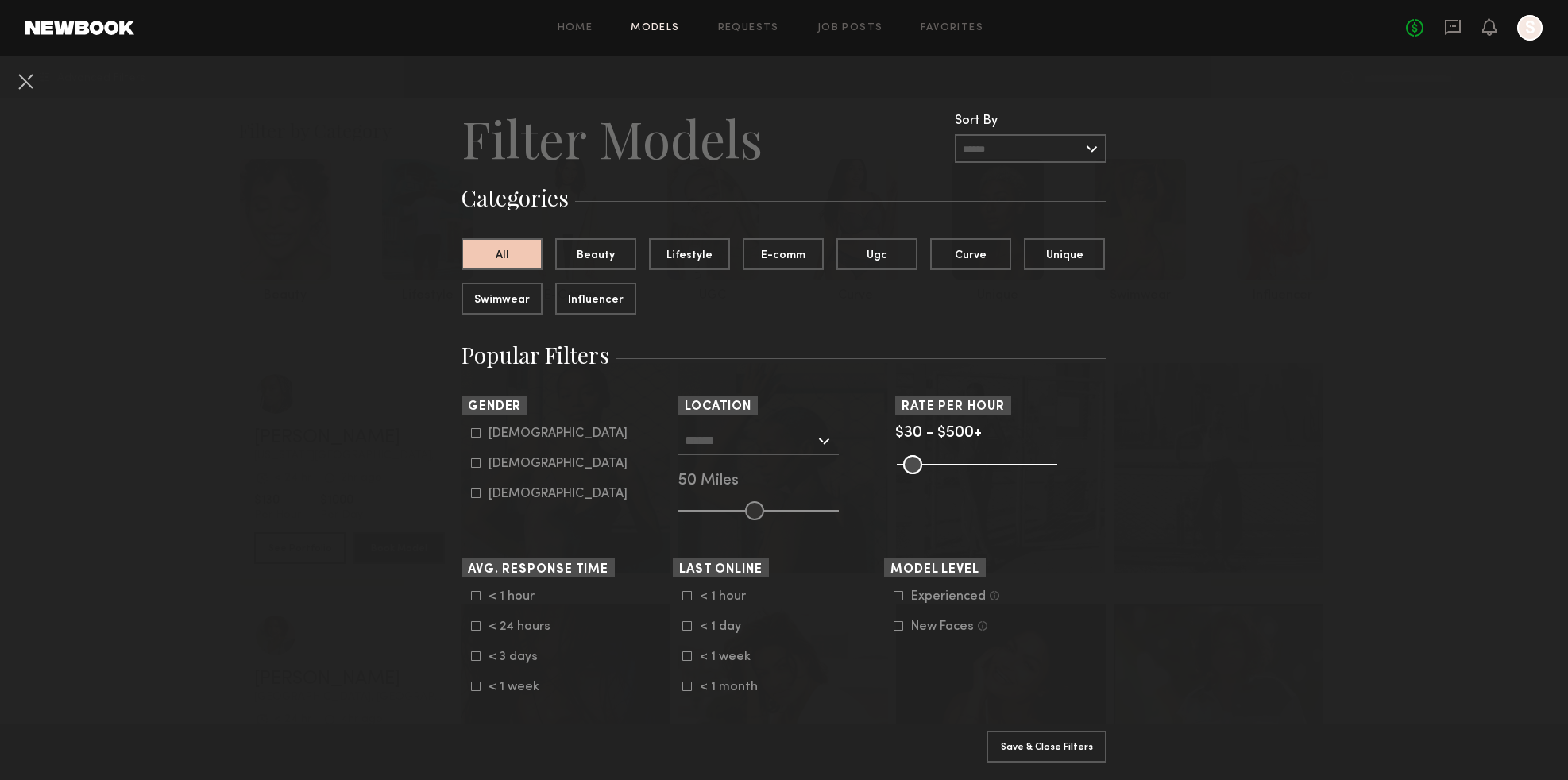
click at [475, 438] on label "[DEMOGRAPHIC_DATA]" at bounding box center [549, 433] width 156 height 10
type input "*"
click at [1039, 580] on button "Apply 1 Filters & Close" at bounding box center [1046, 745] width 120 height 32
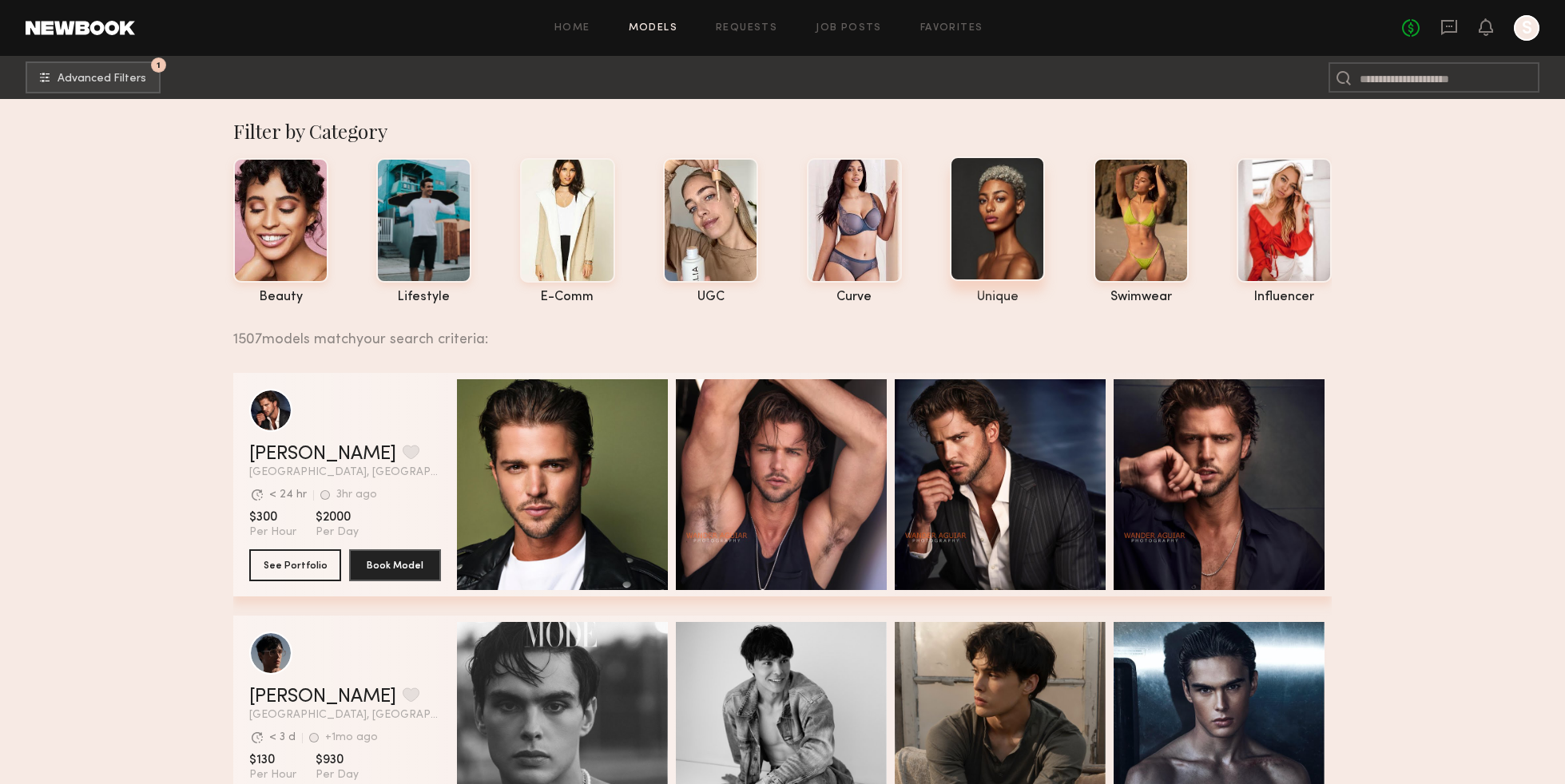
click at [1007, 259] on div at bounding box center [997, 219] width 95 height 125
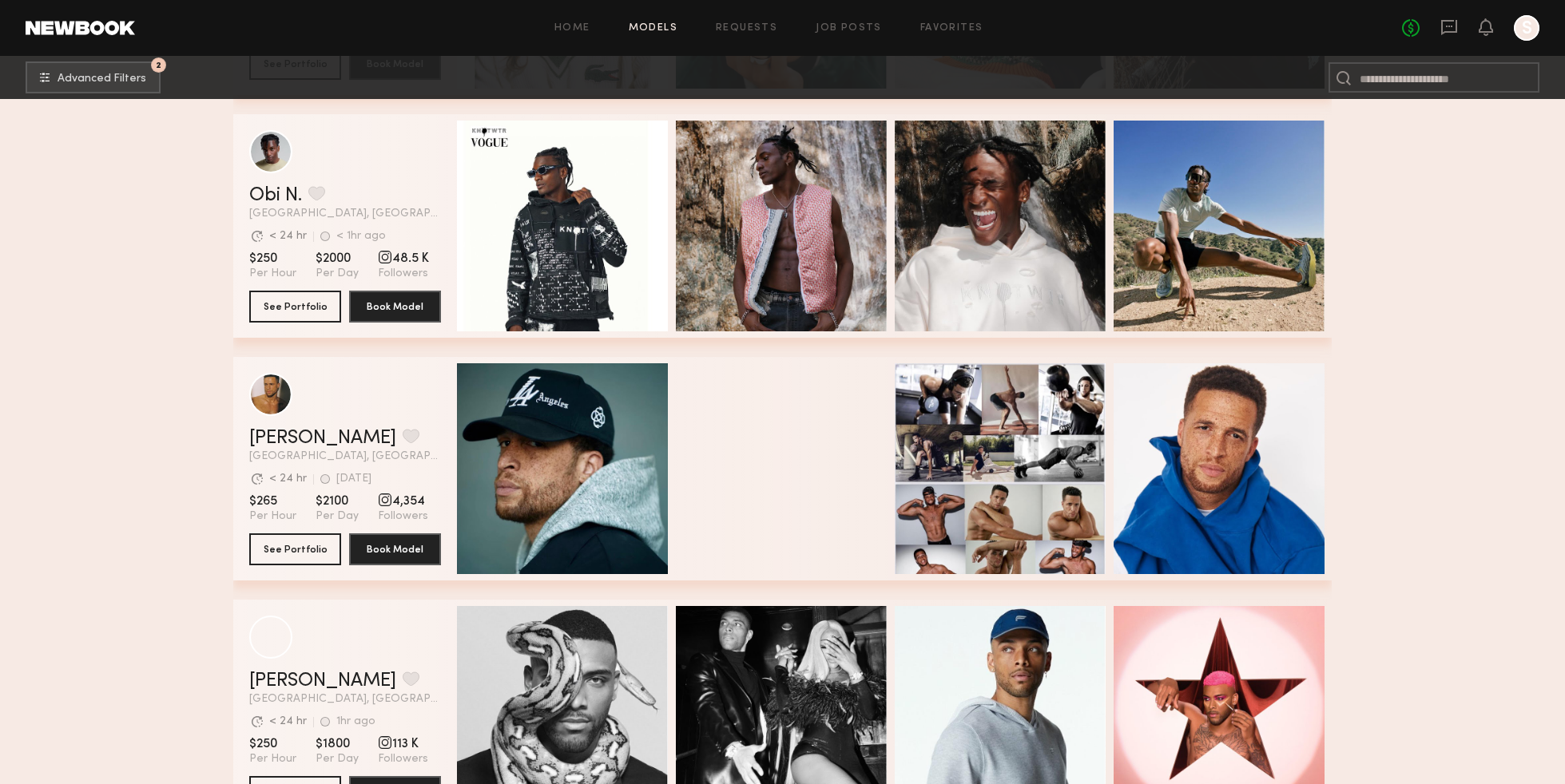
scroll to position [879, 0]
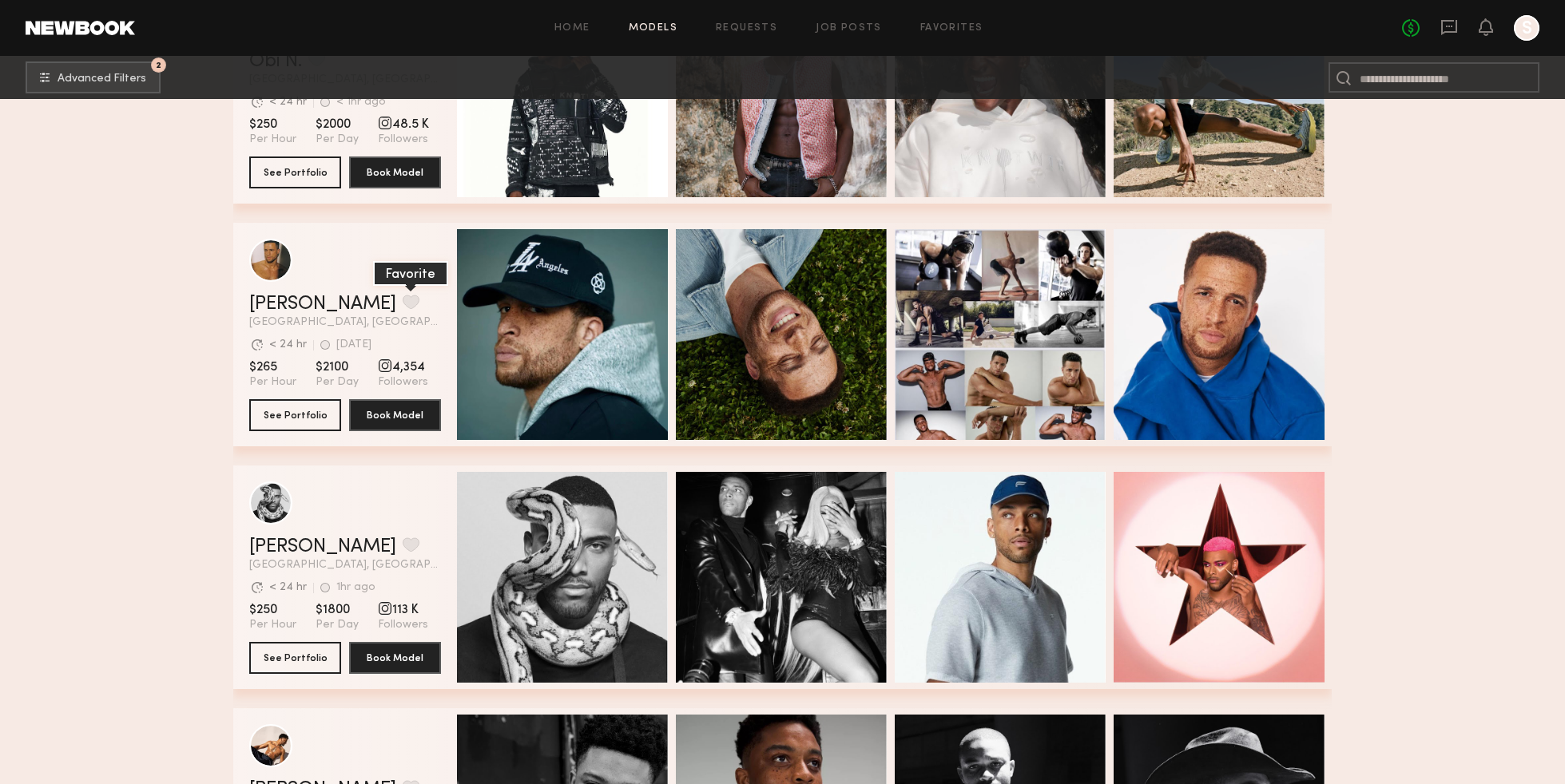
click at [403, 307] on button "grid" at bounding box center [411, 301] width 17 height 15
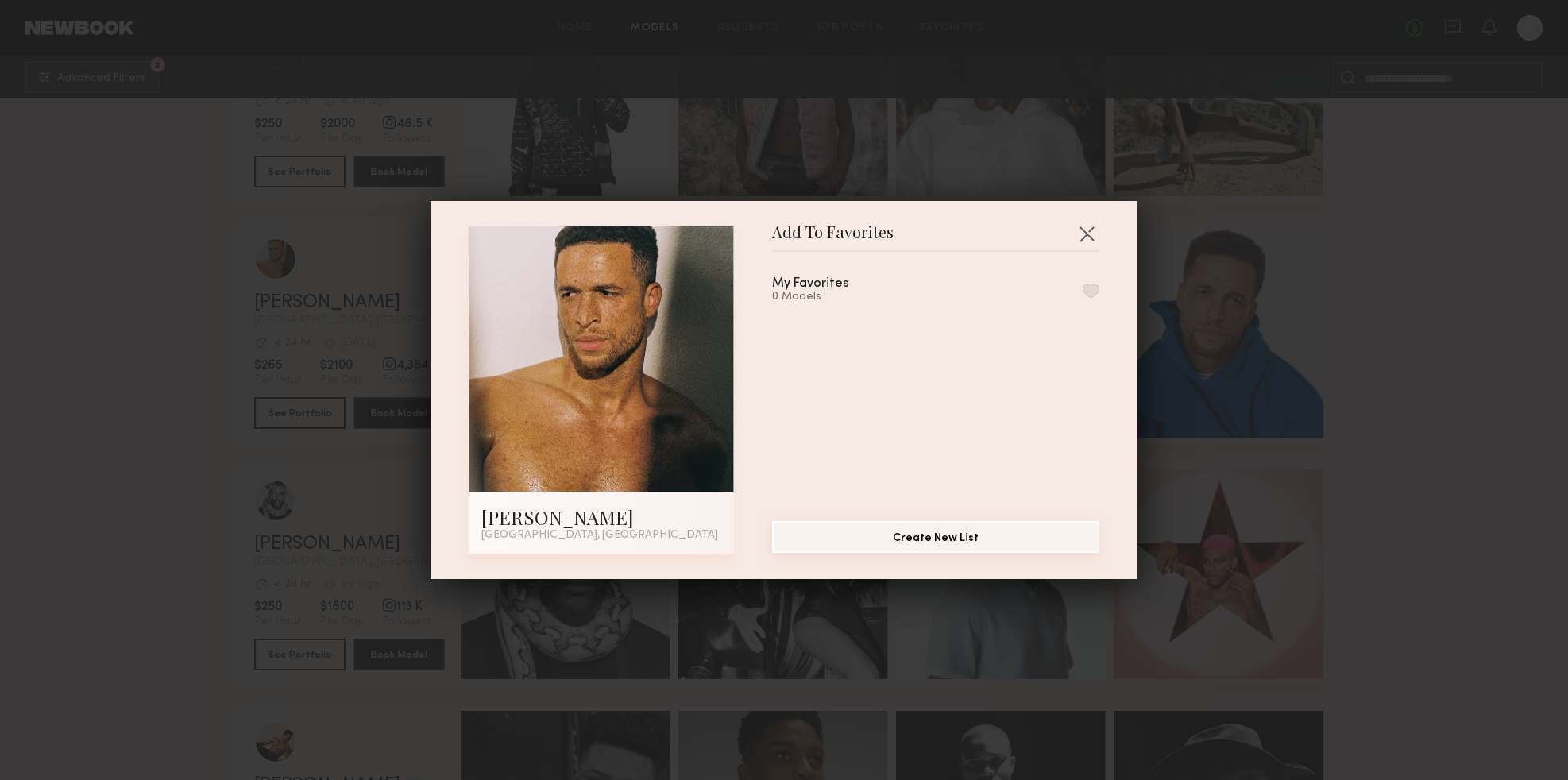
click at [1003, 541] on button "Create New List" at bounding box center [935, 536] width 327 height 32
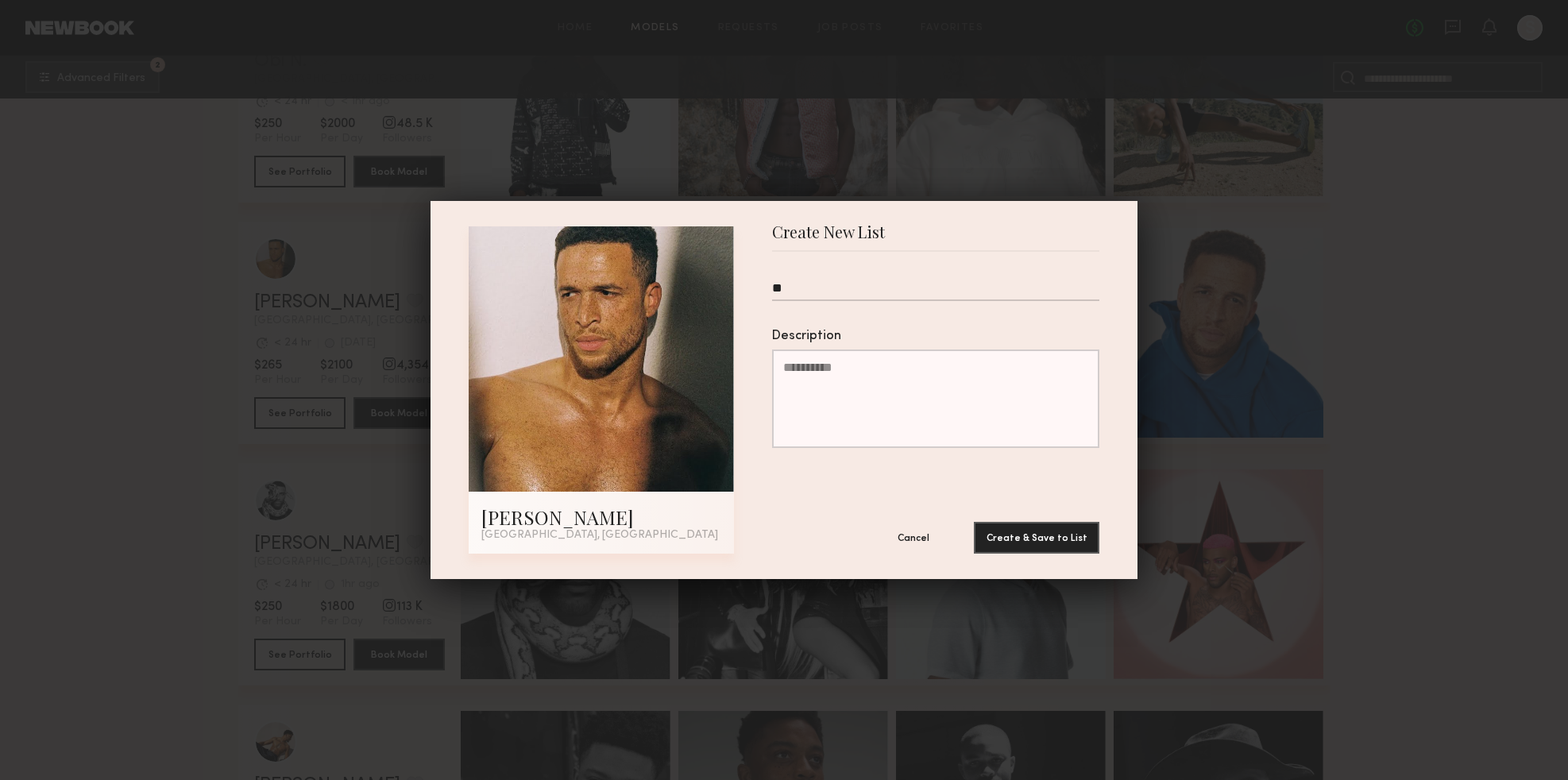
type input "*"
type input "****"
click at [1052, 543] on button "Create & Save to List" at bounding box center [1036, 536] width 125 height 32
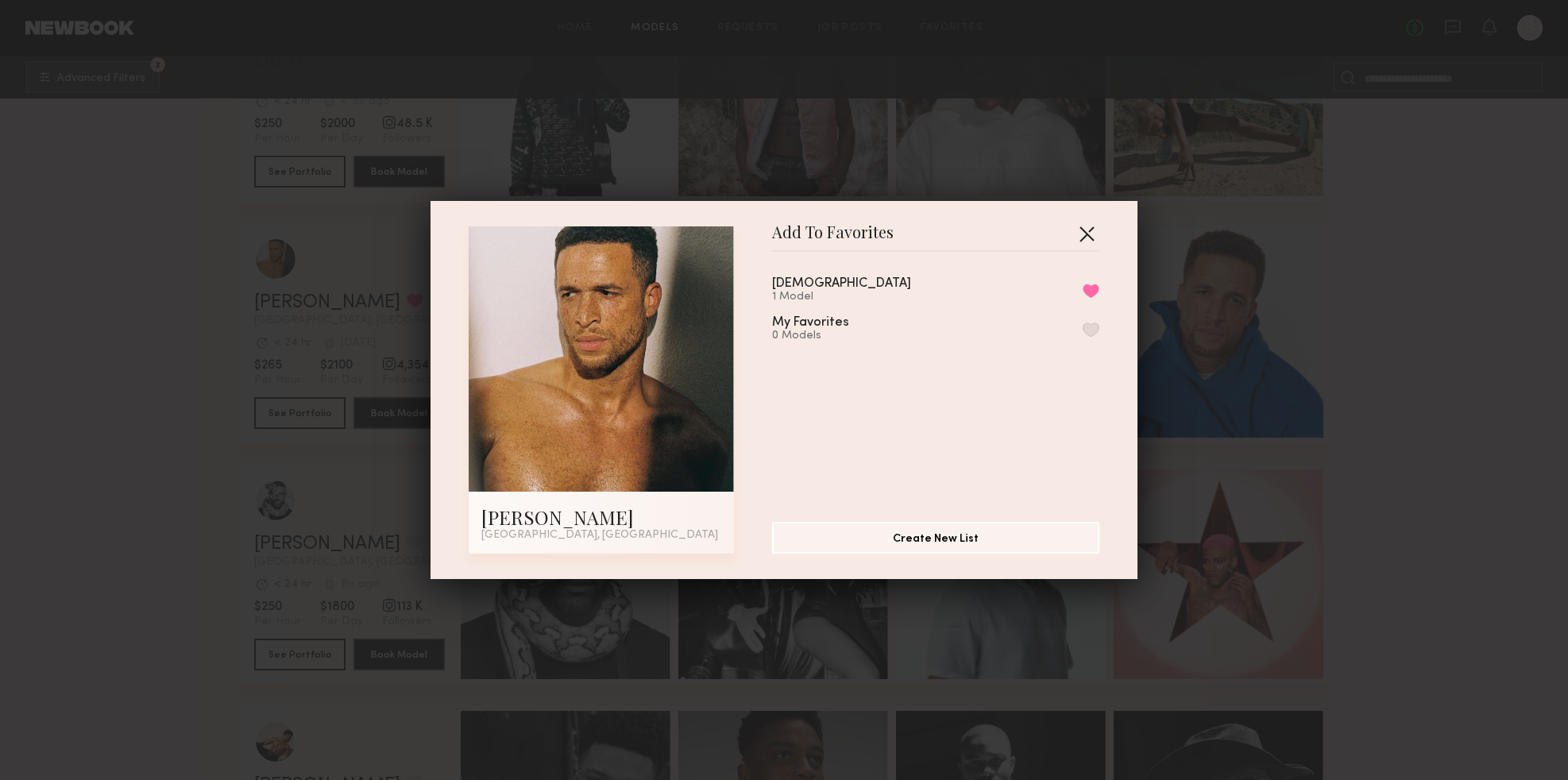
click at [1081, 229] on button "button" at bounding box center [1086, 233] width 25 height 25
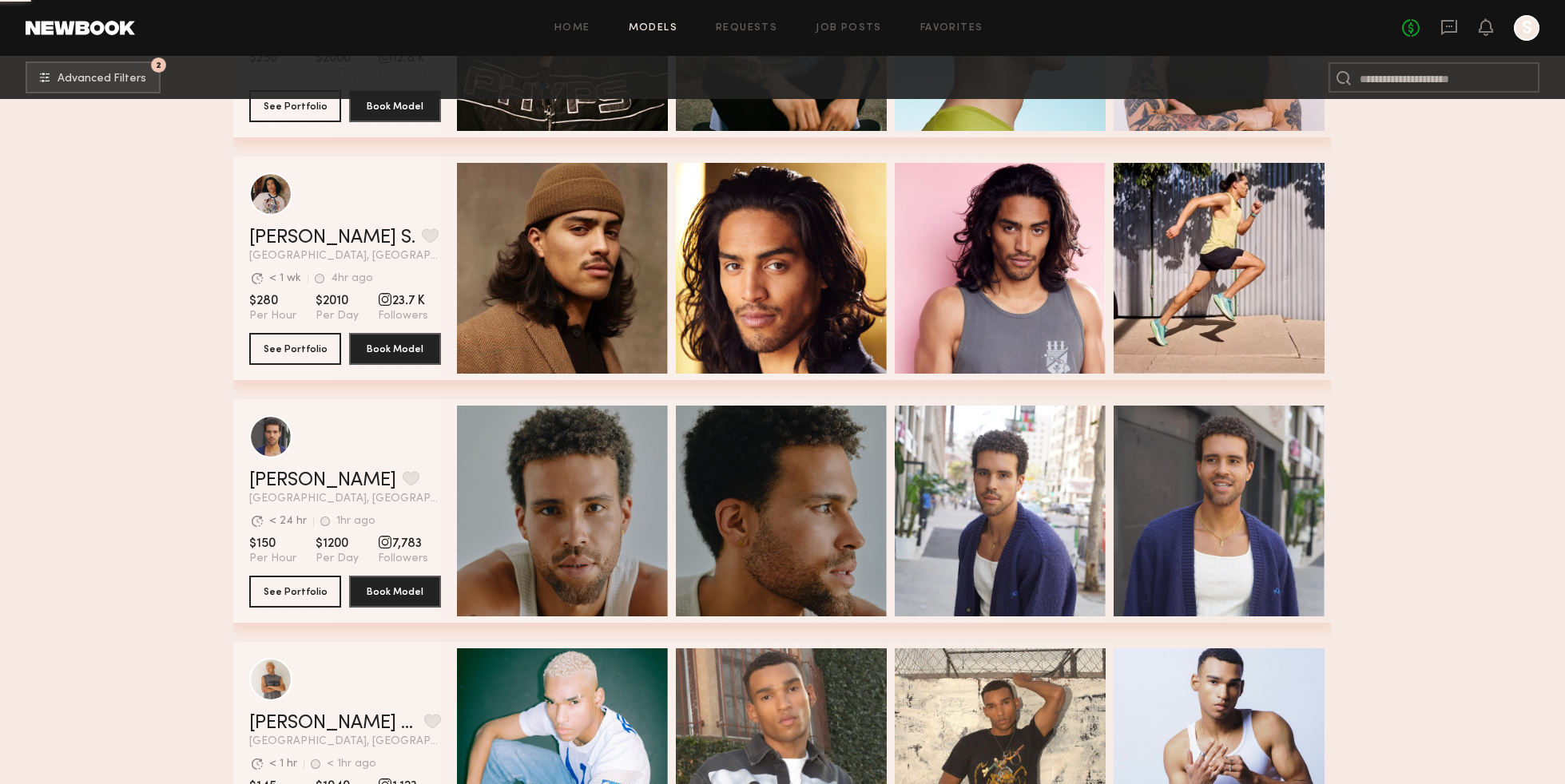
scroll to position [1917, 0]
click at [403, 484] on button "grid" at bounding box center [411, 478] width 17 height 15
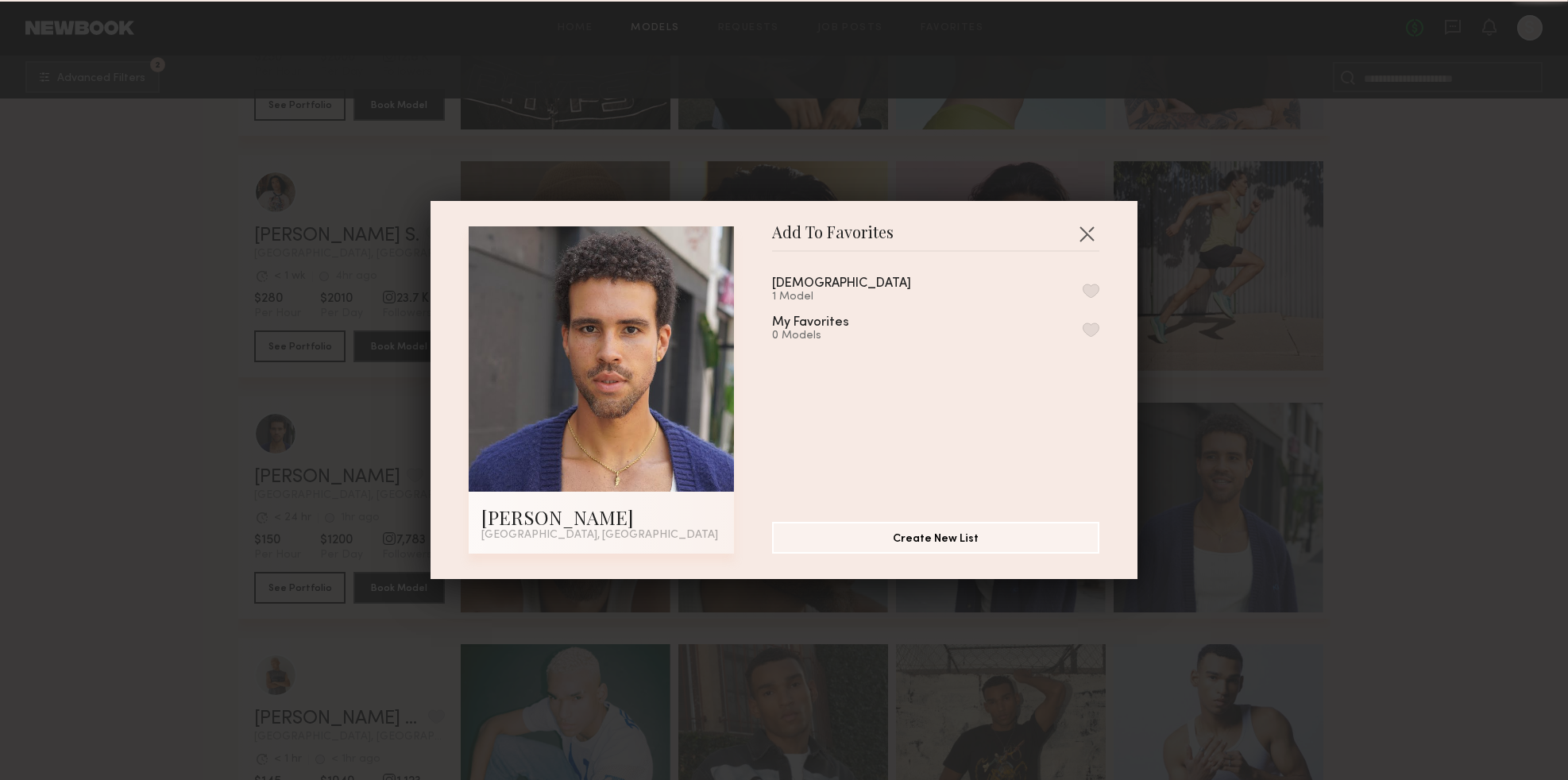
click at [851, 285] on div "[DEMOGRAPHIC_DATA] 1 Model" at bounding box center [935, 290] width 327 height 26
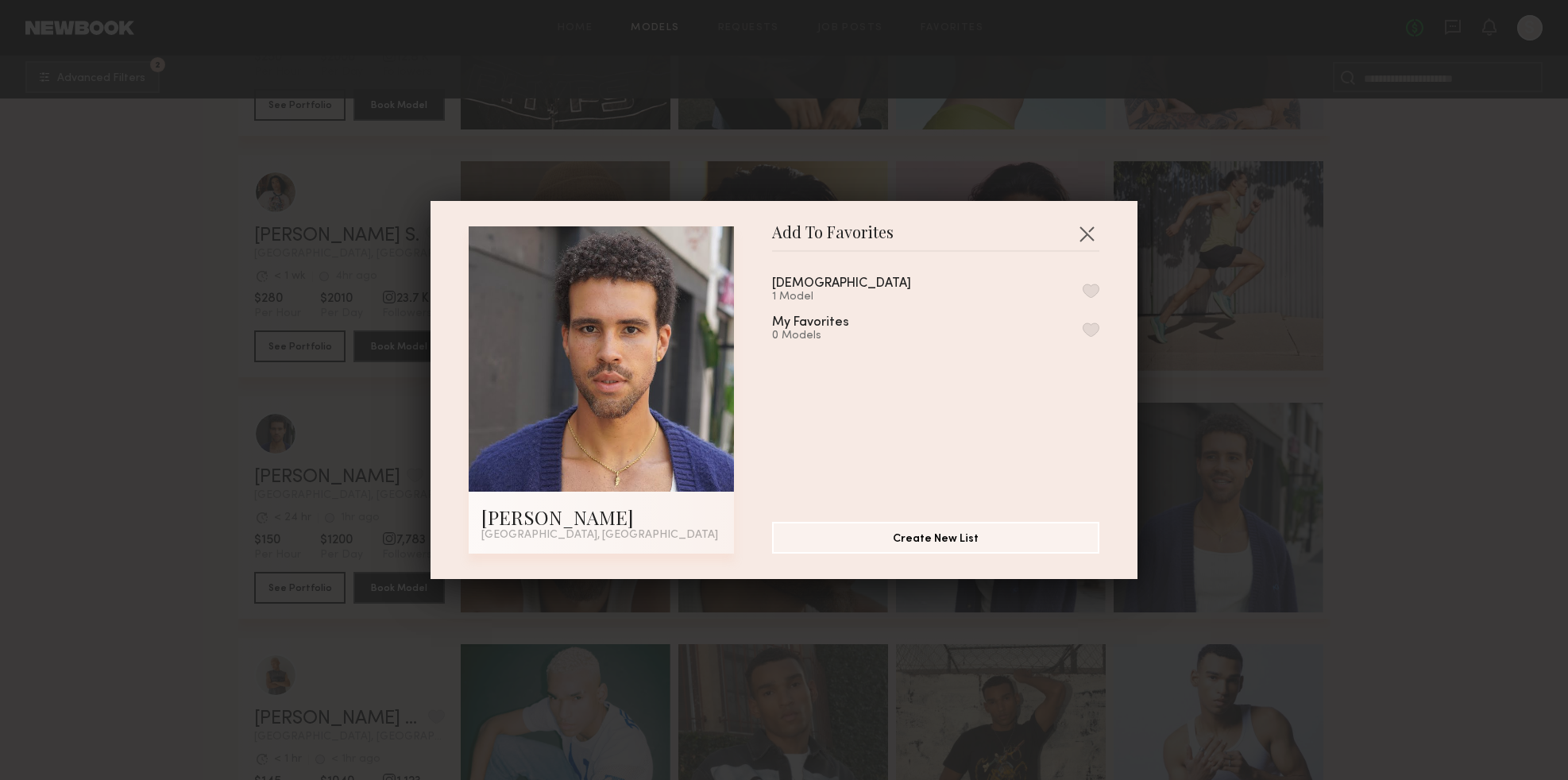
click at [1083, 291] on button "button" at bounding box center [1091, 290] width 16 height 15
click at [1080, 230] on button "button" at bounding box center [1086, 233] width 25 height 25
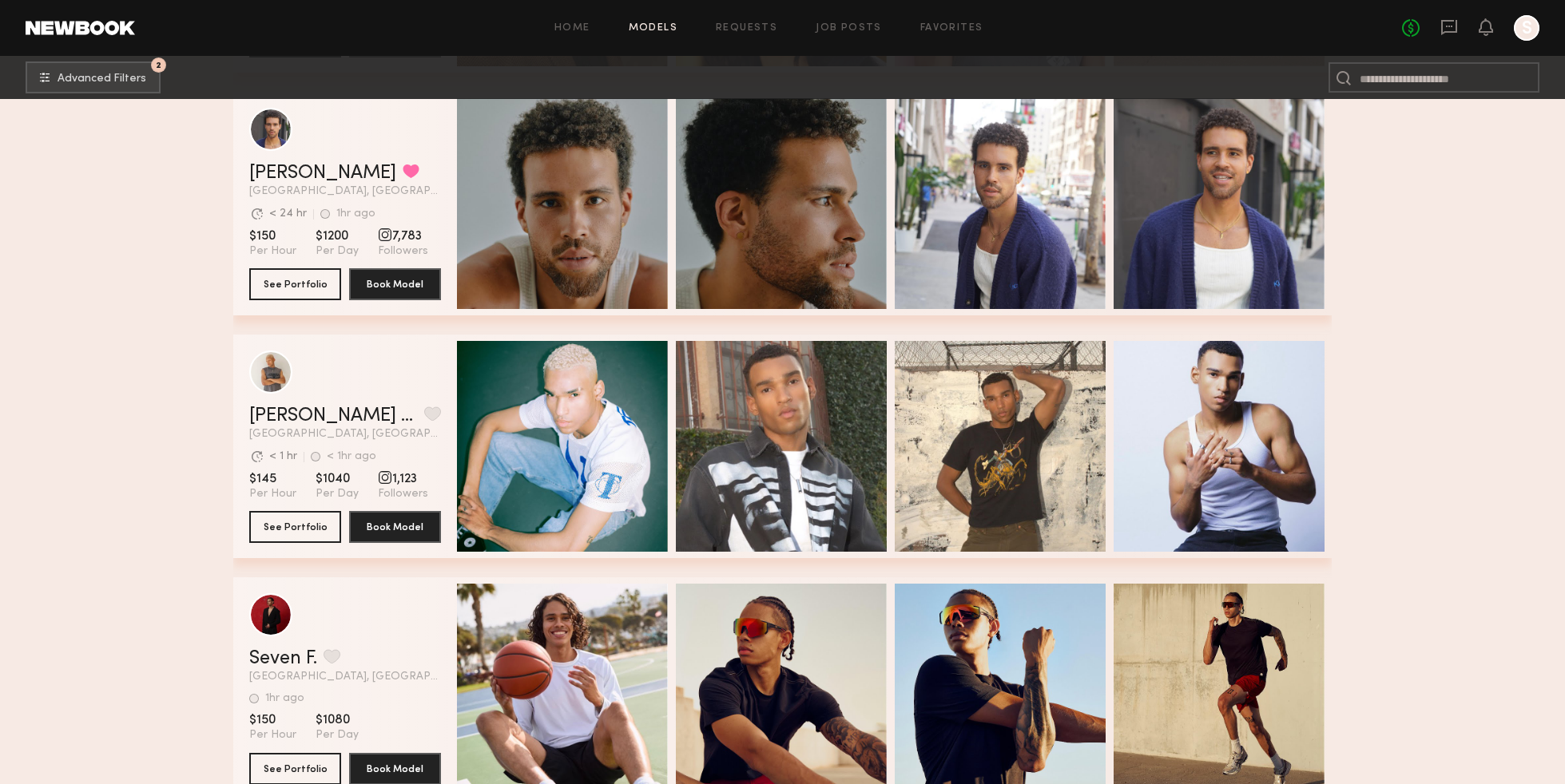
scroll to position [2237, 0]
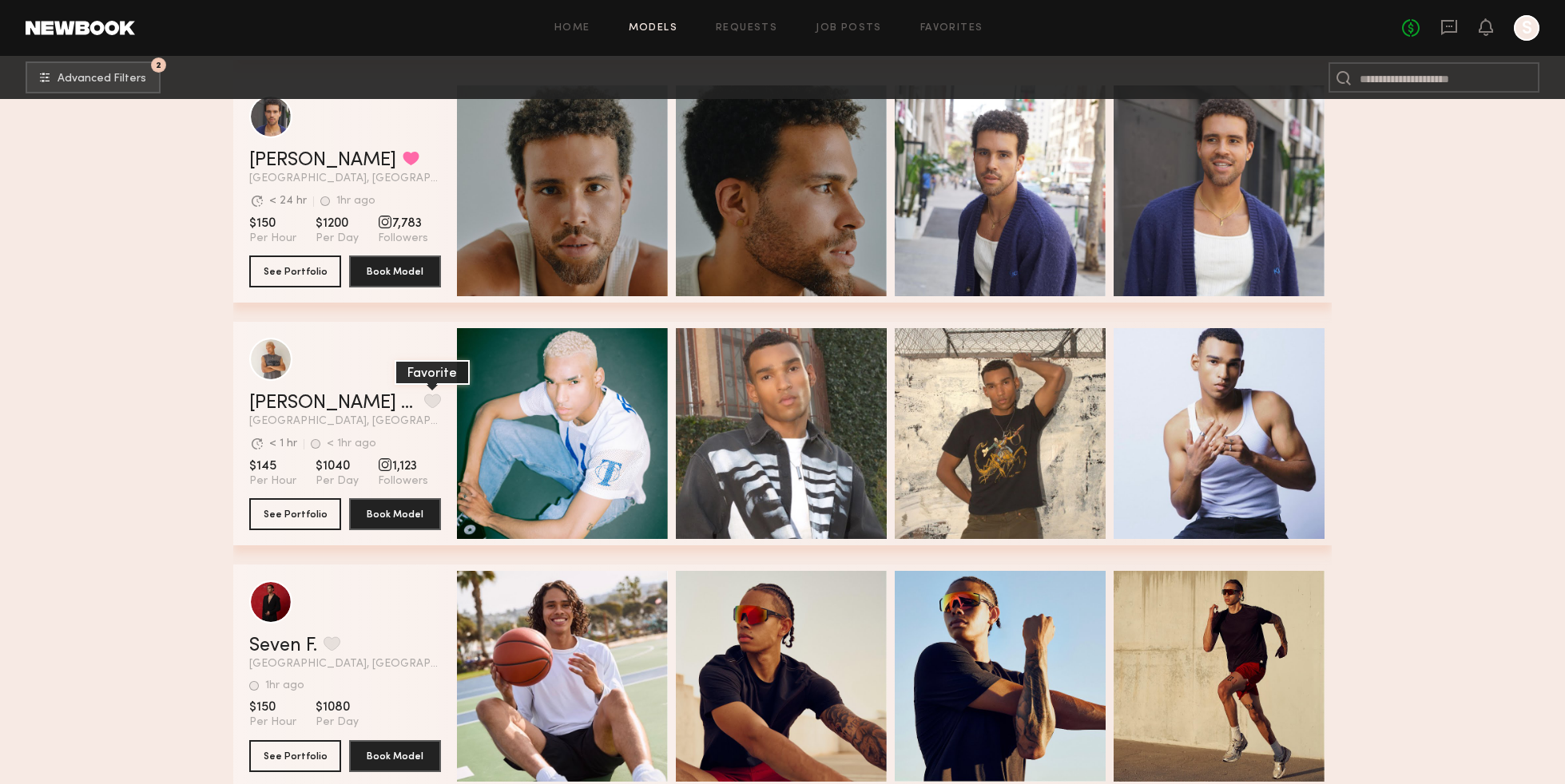
click at [425, 405] on button "grid" at bounding box center [433, 401] width 17 height 15
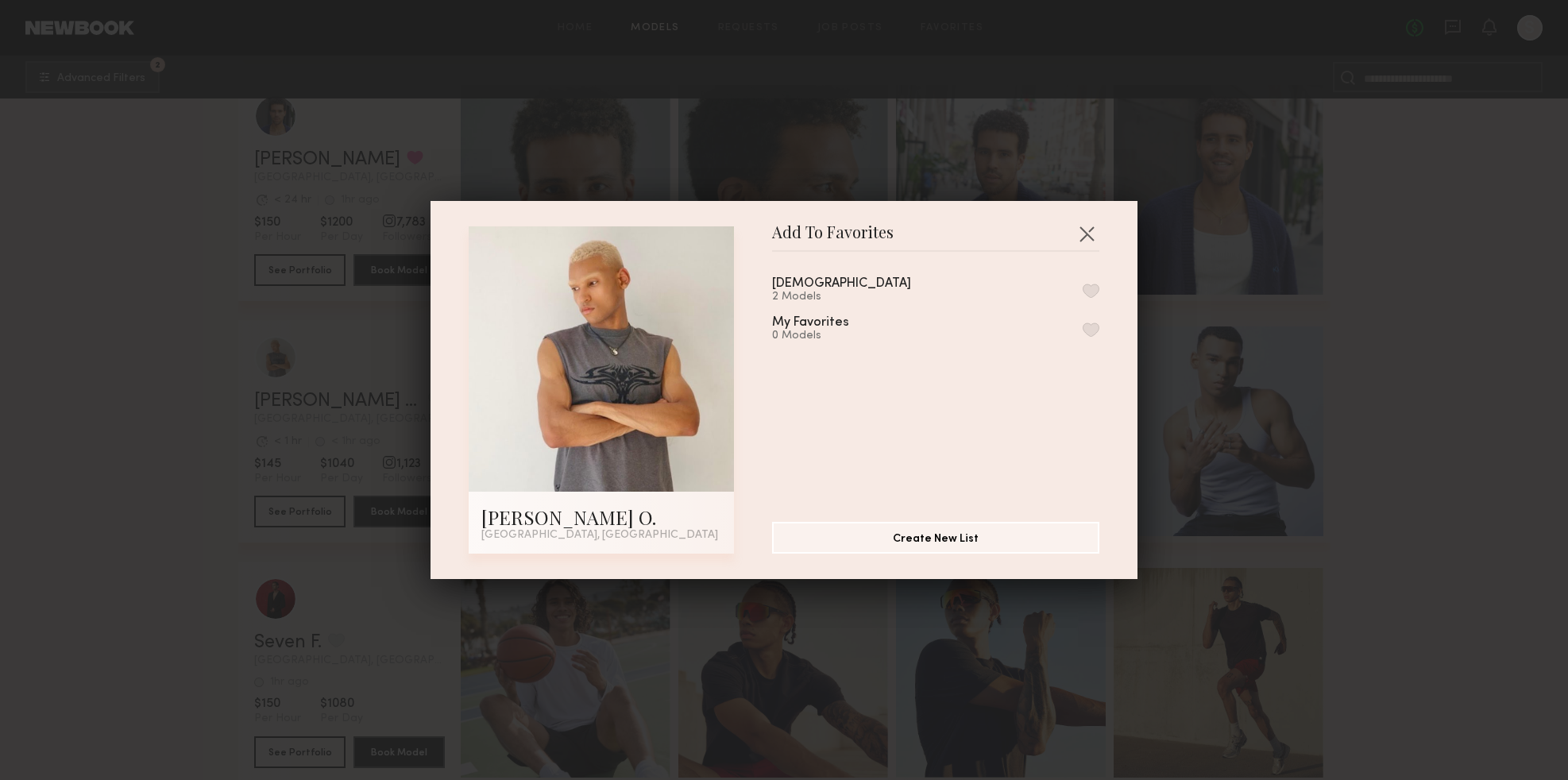
click at [1082, 284] on div "[DEMOGRAPHIC_DATA] 2 Models My Favorites 0 Models" at bounding box center [943, 380] width 343 height 232
click at [1083, 287] on button "button" at bounding box center [1091, 290] width 16 height 15
click at [1082, 233] on button "button" at bounding box center [1086, 233] width 25 height 25
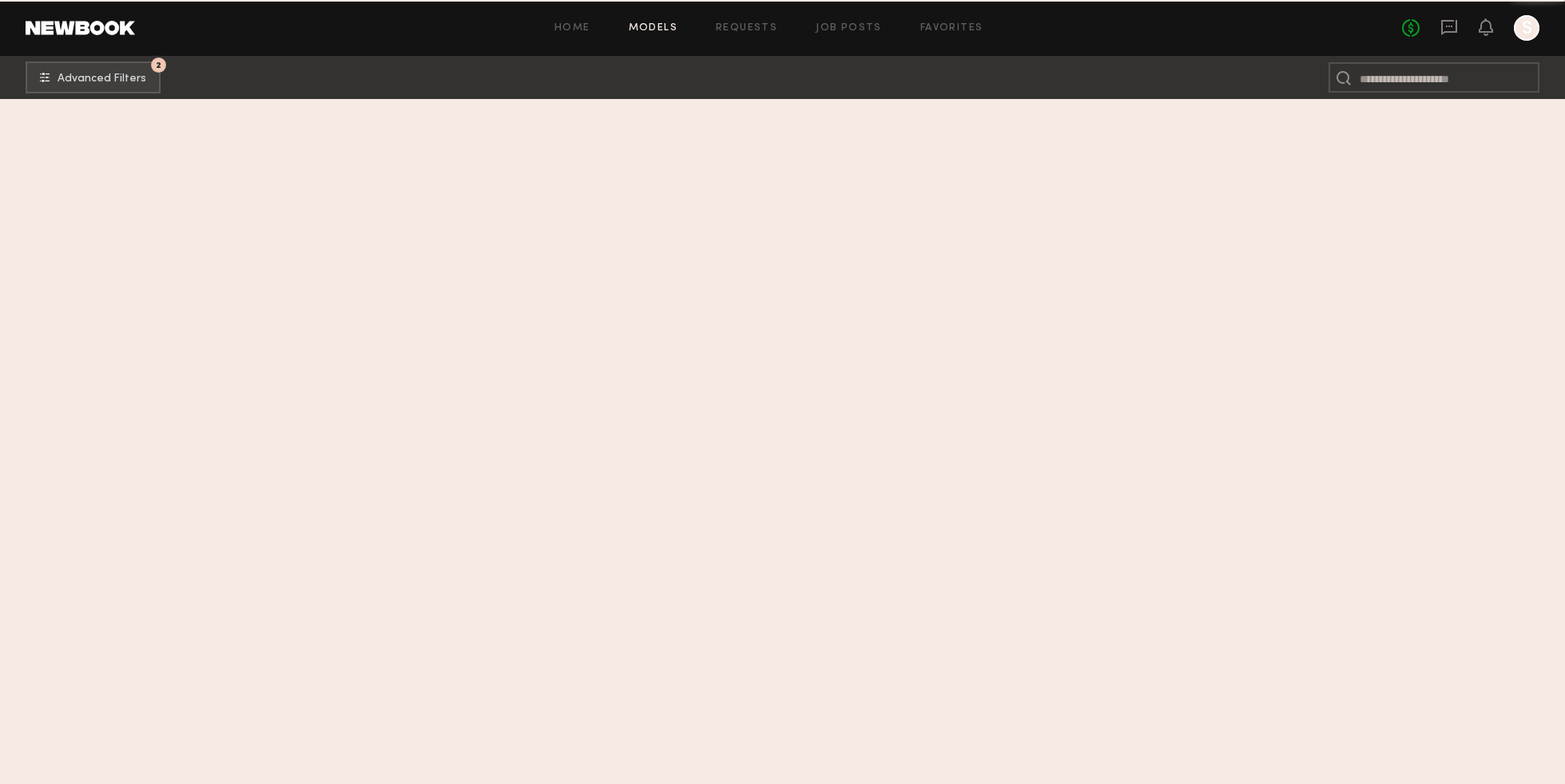
scroll to position [0, 0]
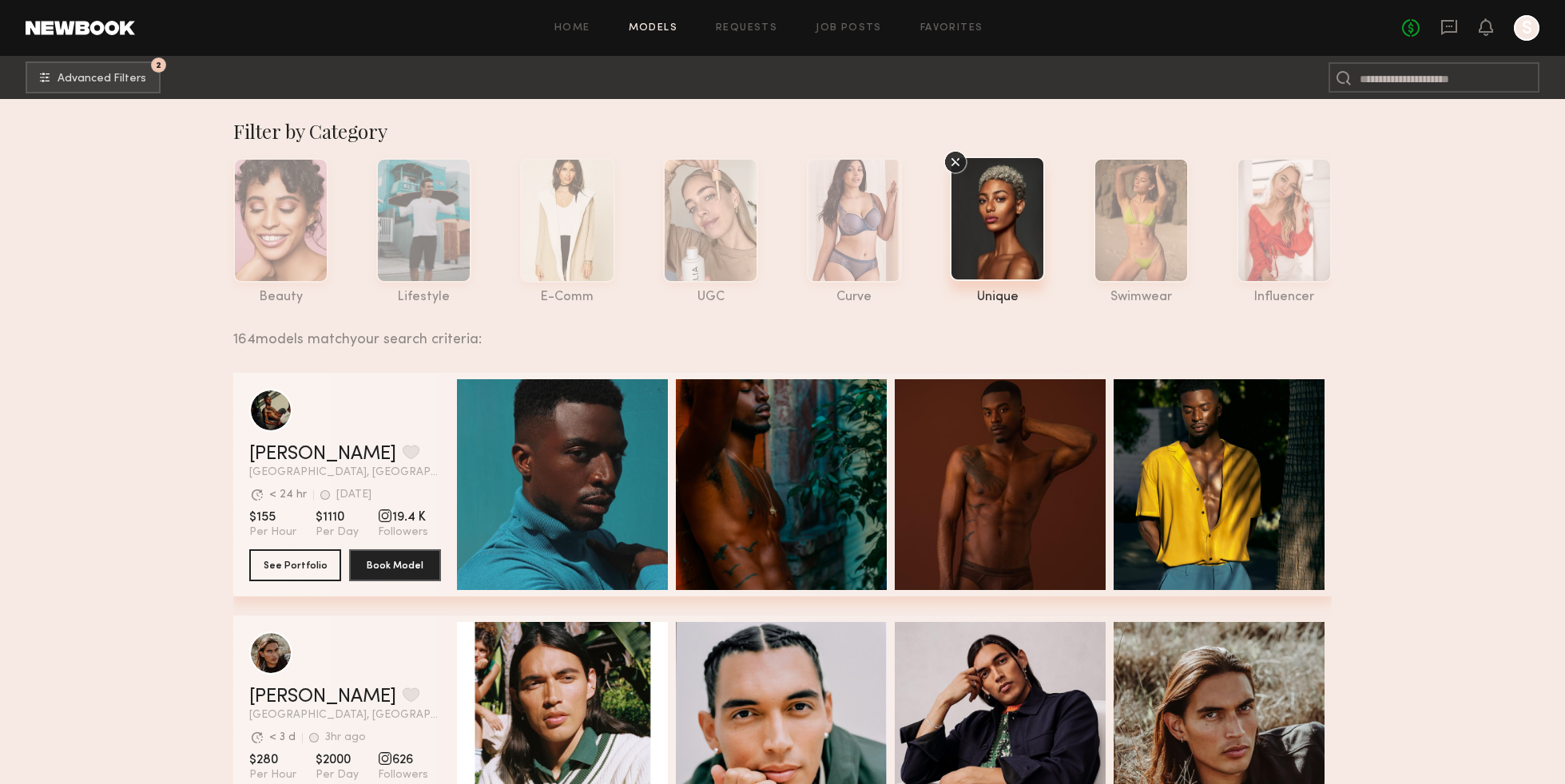
click at [954, 162] on icon at bounding box center [955, 162] width 24 height 24
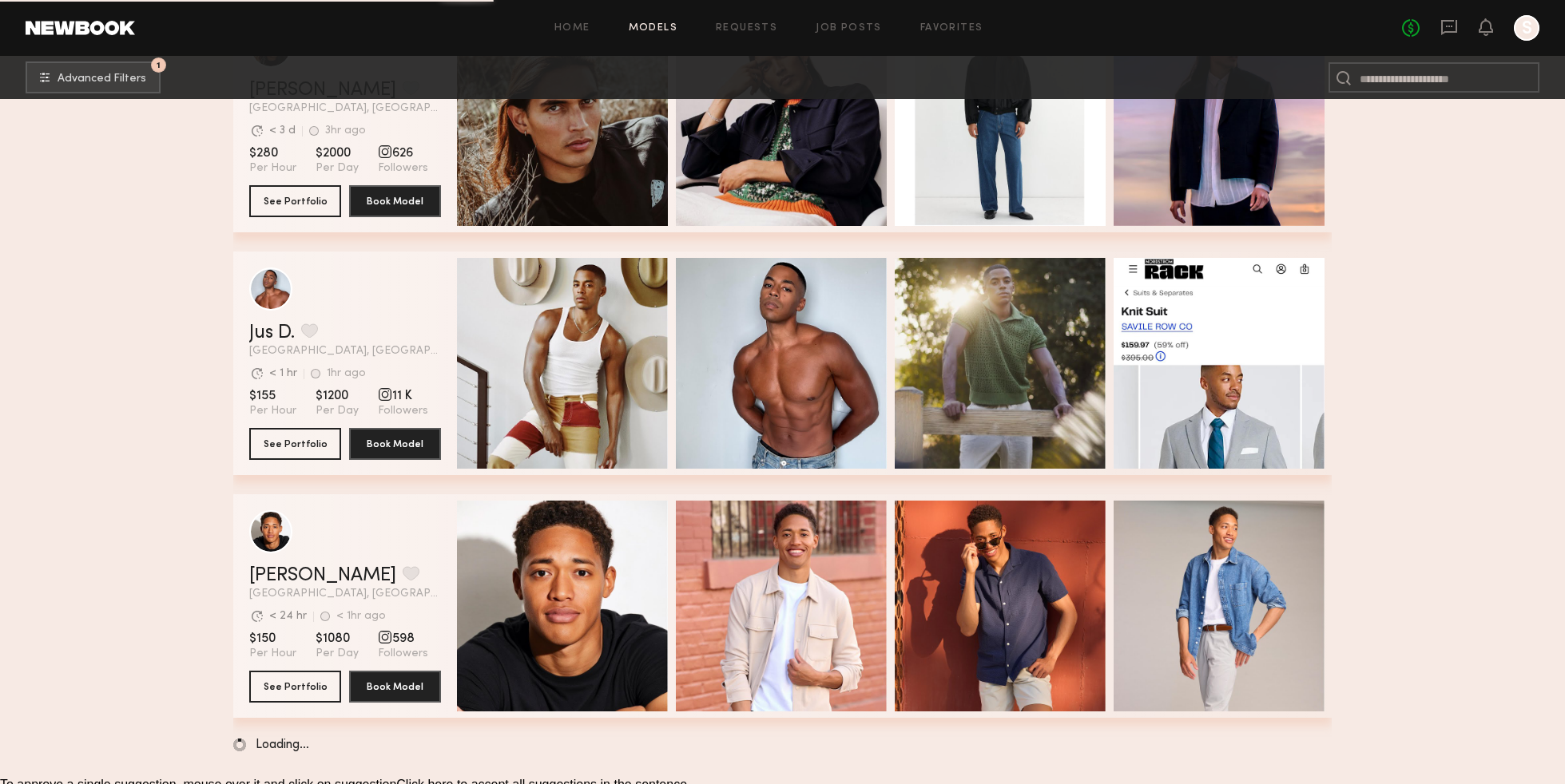
scroll to position [2550, 0]
